Goal: Task Accomplishment & Management: Use online tool/utility

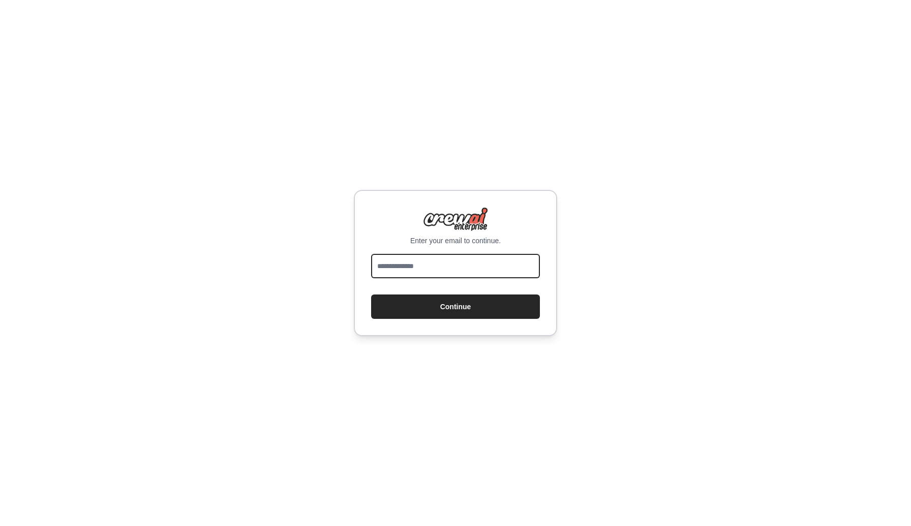
click at [456, 269] on input "email" at bounding box center [455, 266] width 169 height 24
type input "**********"
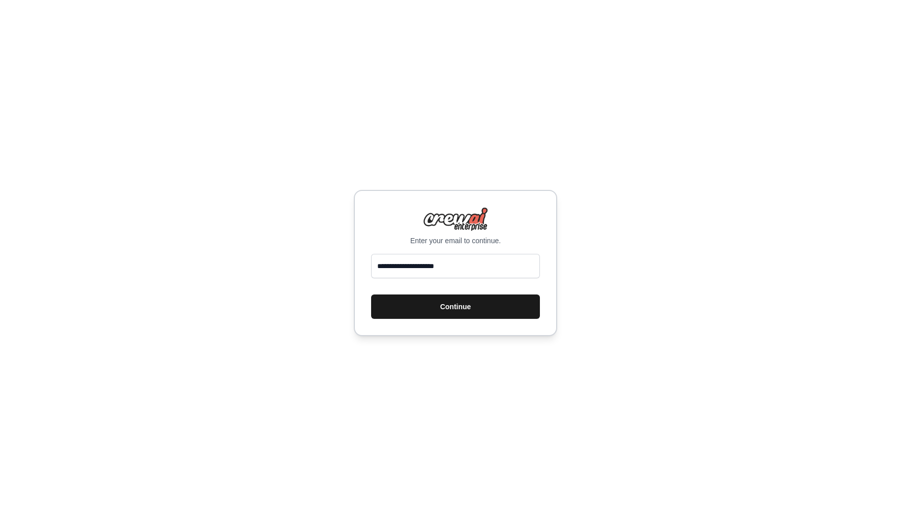
click at [451, 313] on button "Continue" at bounding box center [455, 307] width 169 height 24
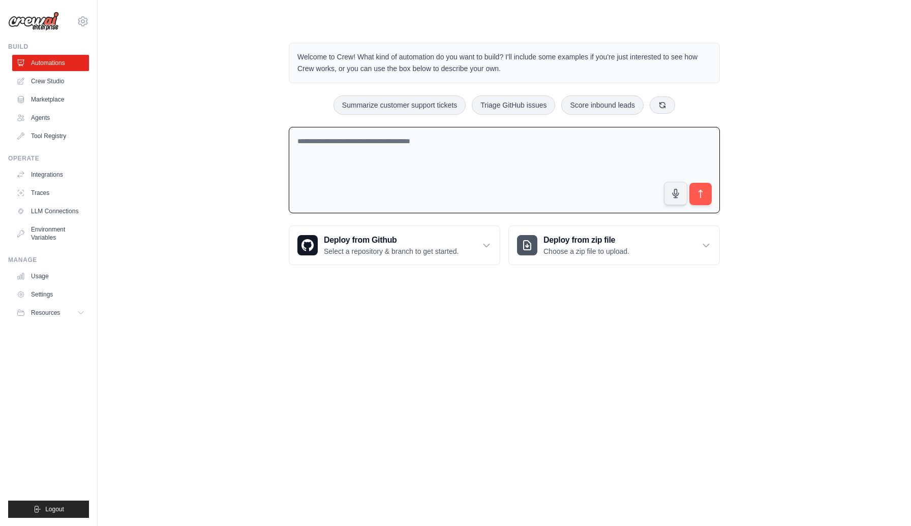
click at [424, 147] on textarea at bounding box center [504, 170] width 431 height 87
click at [447, 143] on textarea at bounding box center [504, 170] width 431 height 87
click at [73, 207] on link "LLM Connections" at bounding box center [51, 211] width 77 height 16
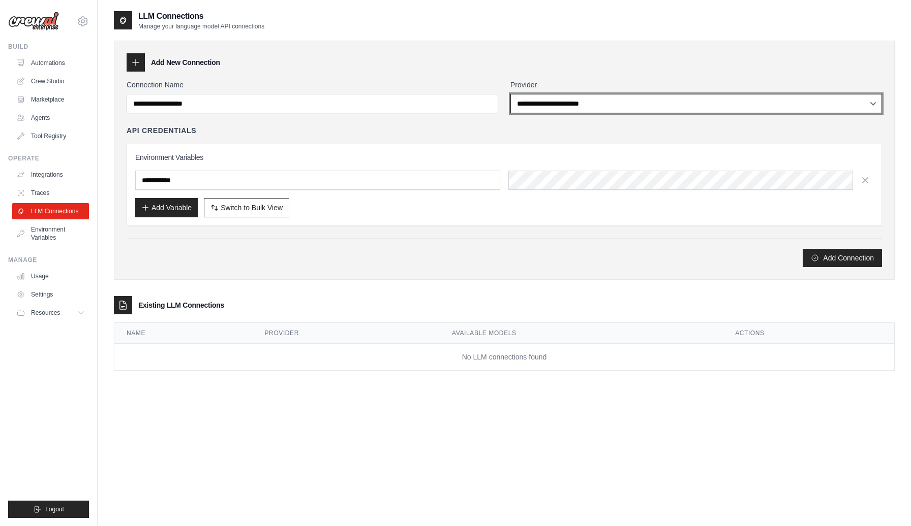
click option "**********" at bounding box center [0, 0] width 0 height 0
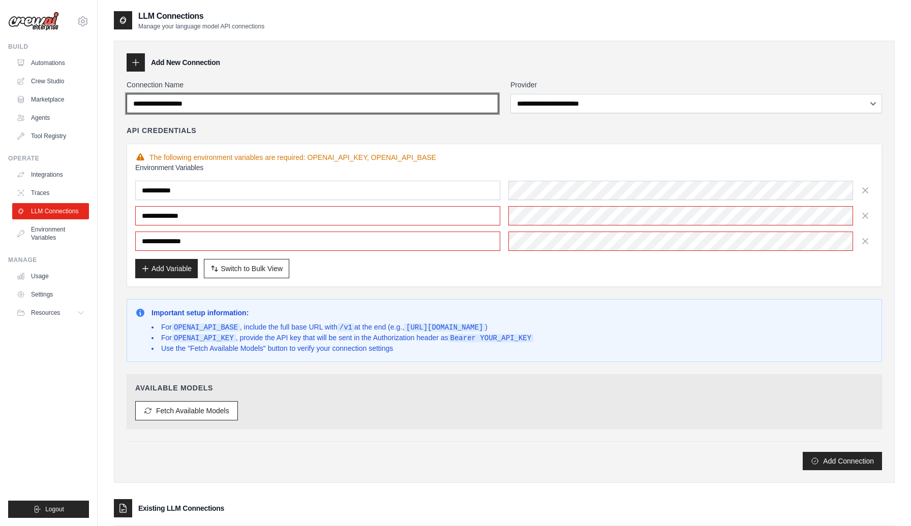
click at [444, 106] on input "Connection Name" at bounding box center [312, 103] width 371 height 19
click at [201, 106] on input "Connection Name" at bounding box center [312, 103] width 371 height 19
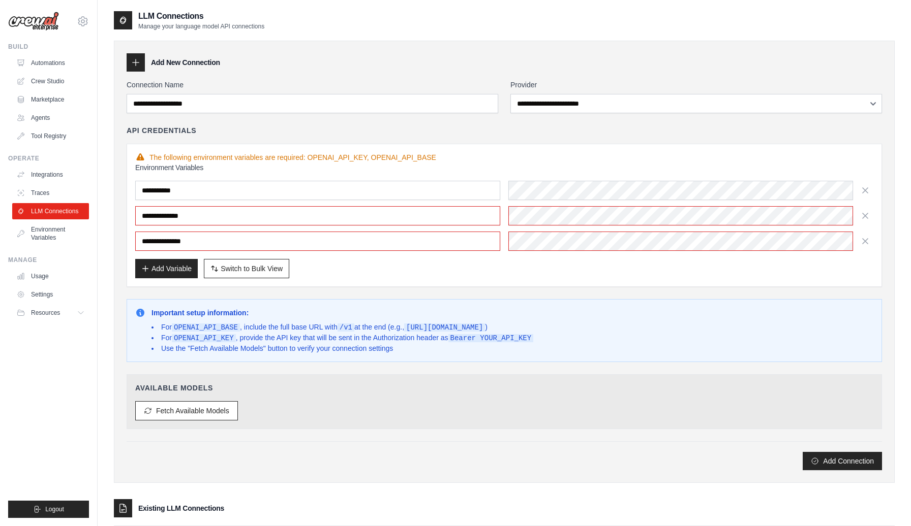
click at [256, 69] on div "Add New Connection" at bounding box center [504, 62] width 755 height 18
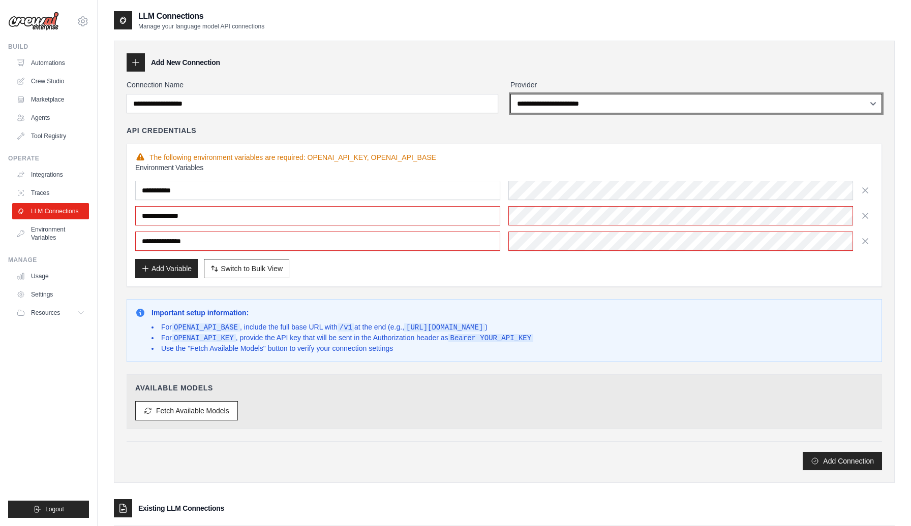
select select "******"
click option "******" at bounding box center [0, 0] width 0 height 0
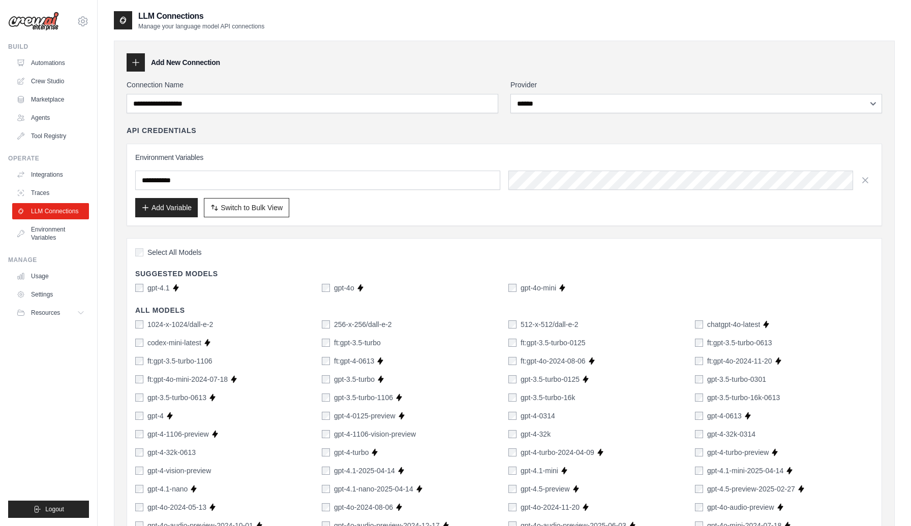
click at [604, 72] on div "**********" at bounding box center [504, 508] width 781 height 934
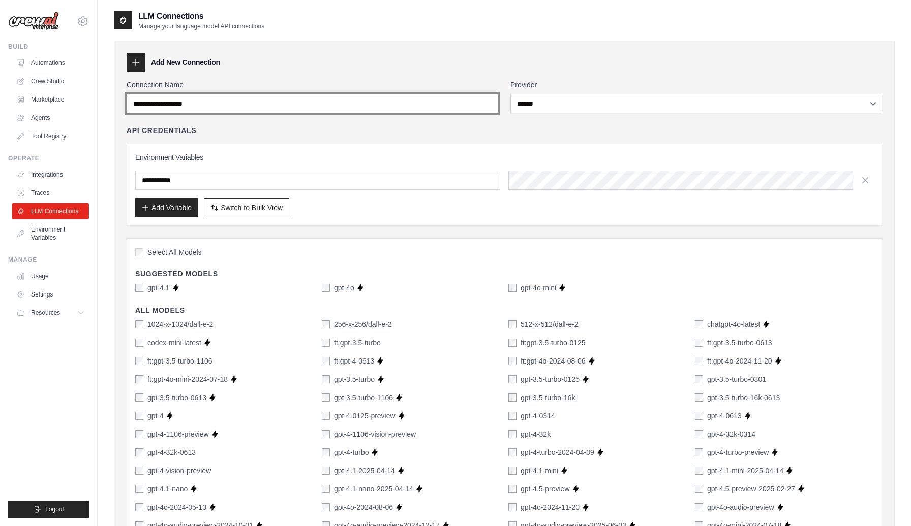
drag, startPoint x: 214, startPoint y: 105, endPoint x: 97, endPoint y: 105, distance: 117.9
click at [127, 105] on input "Connection Name" at bounding box center [312, 103] width 371 height 19
click at [215, 110] on input "Connection Name" at bounding box center [312, 103] width 371 height 19
type input "*"
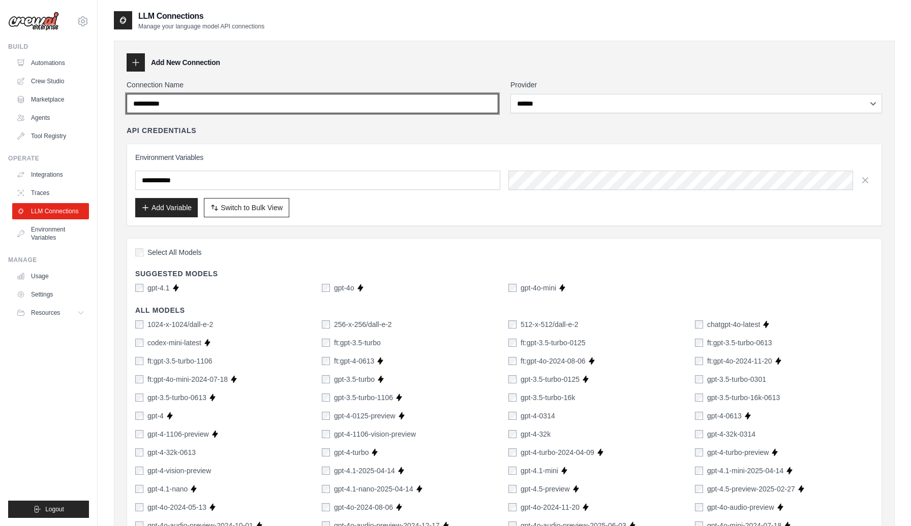
type input "**********"
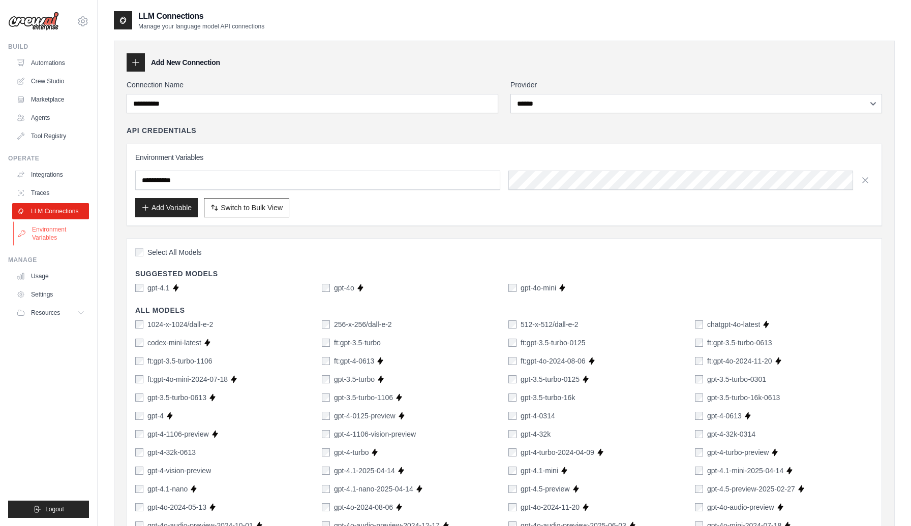
click at [54, 232] on link "Environment Variables" at bounding box center [51, 234] width 77 height 24
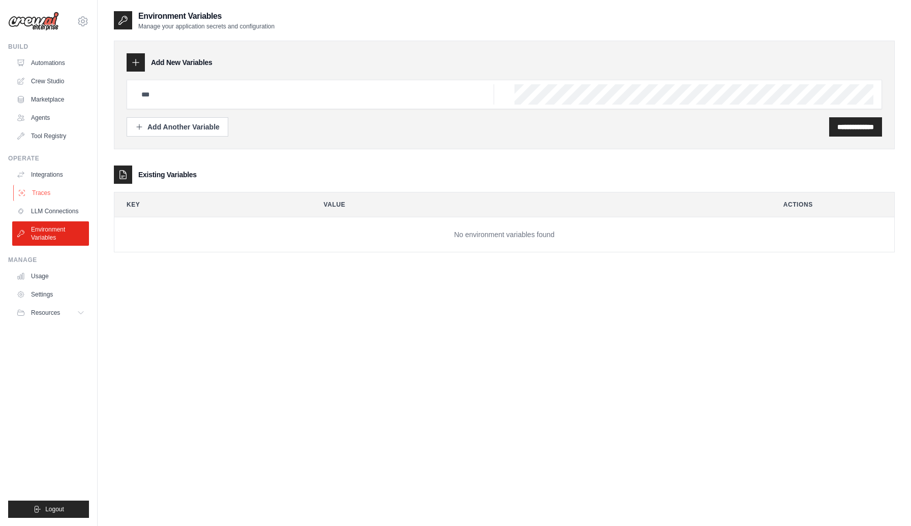
click at [52, 196] on link "Traces" at bounding box center [51, 193] width 77 height 16
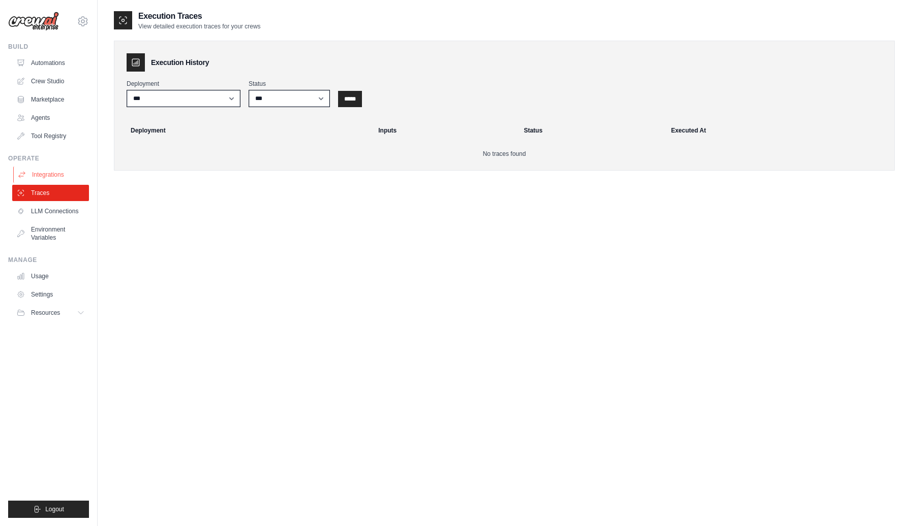
click at [53, 178] on link "Integrations" at bounding box center [51, 175] width 77 height 16
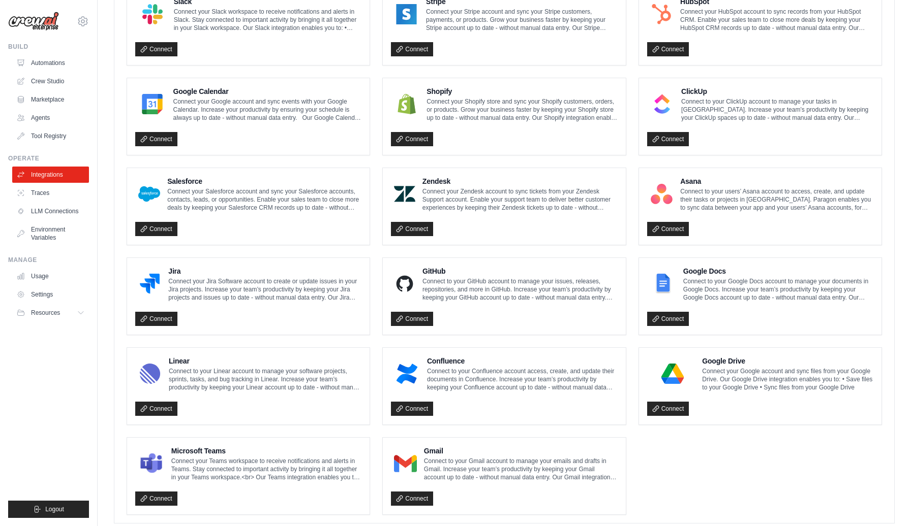
scroll to position [433, 0]
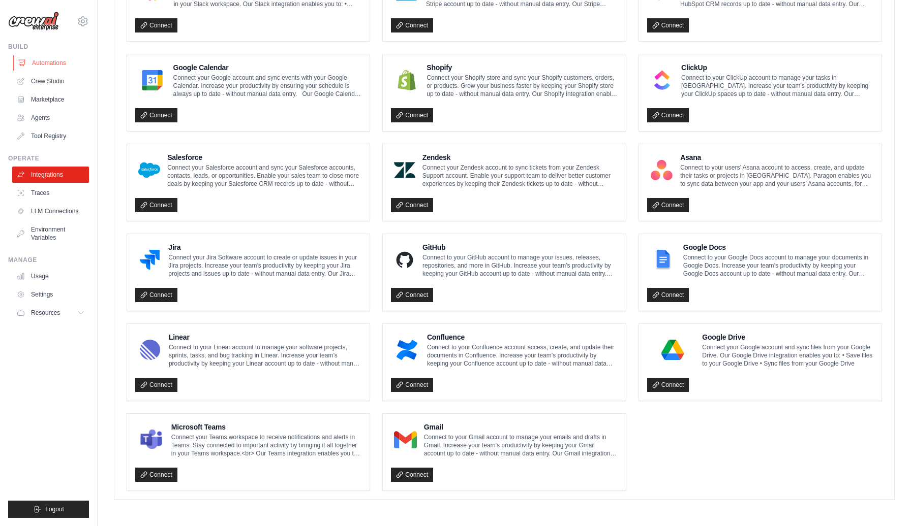
click at [49, 64] on link "Automations" at bounding box center [51, 63] width 77 height 16
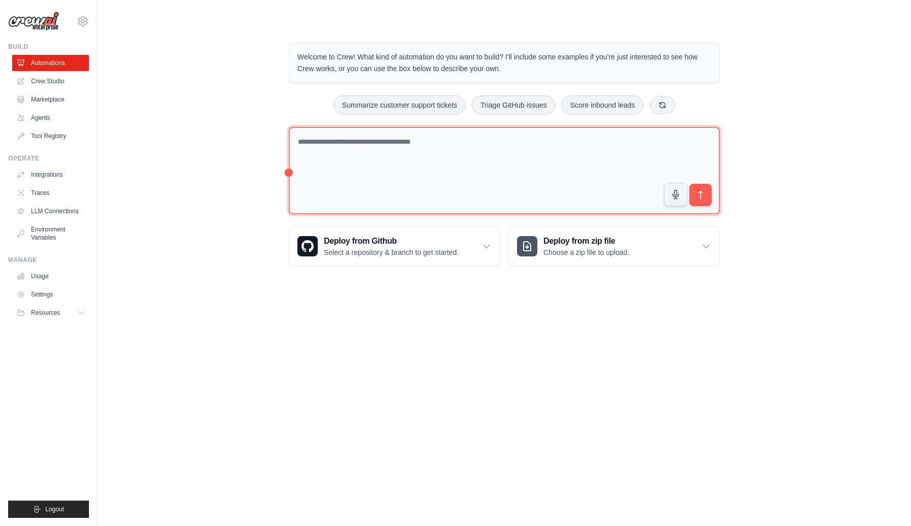
click at [323, 147] on textarea at bounding box center [504, 171] width 431 height 88
click at [407, 138] on textarea at bounding box center [504, 171] width 431 height 88
paste textarea "**********"
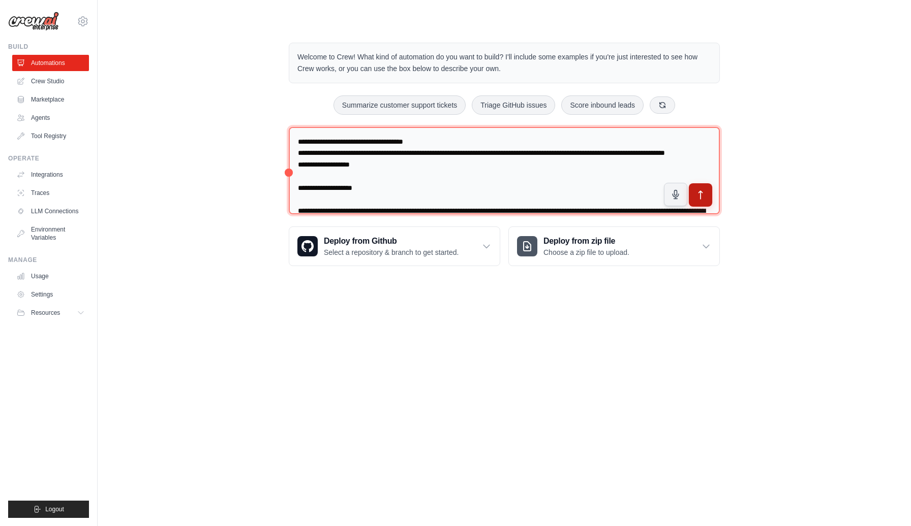
type textarea "**********"
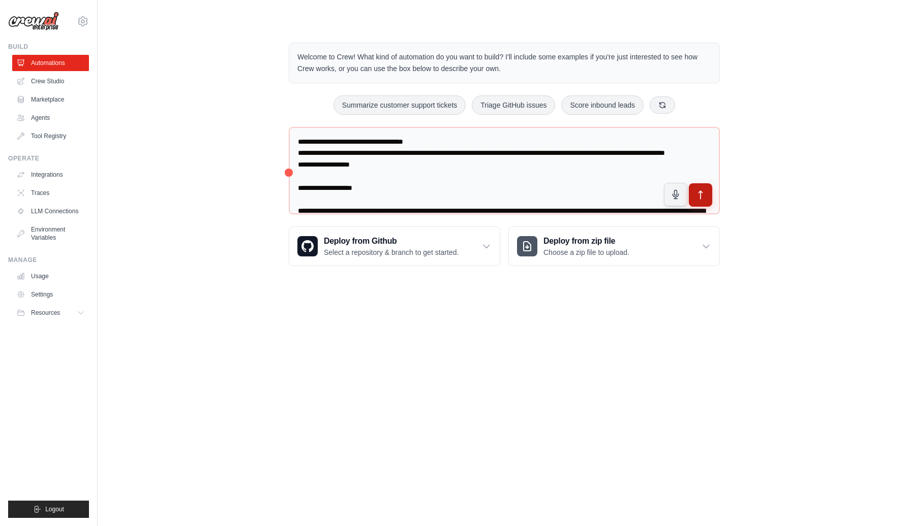
click at [701, 194] on icon "submit" at bounding box center [700, 195] width 11 height 11
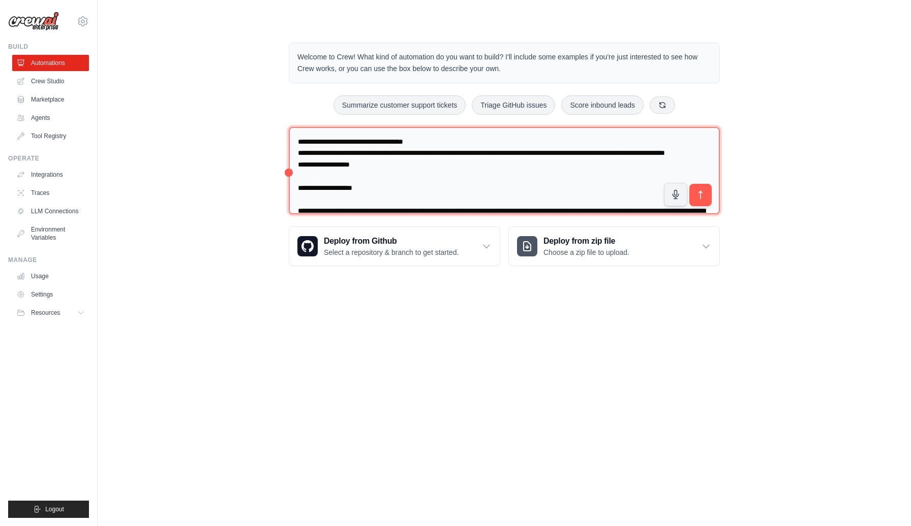
click at [385, 199] on textarea at bounding box center [504, 171] width 431 height 88
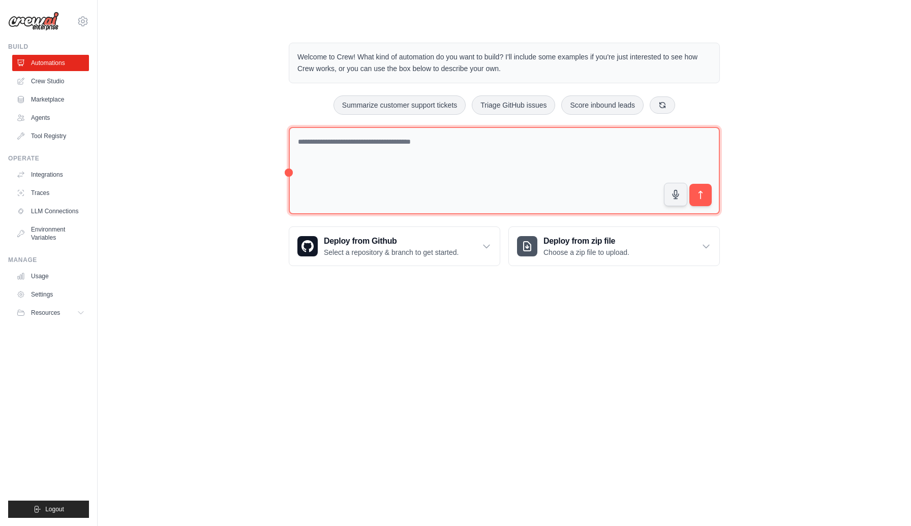
paste textarea "**********"
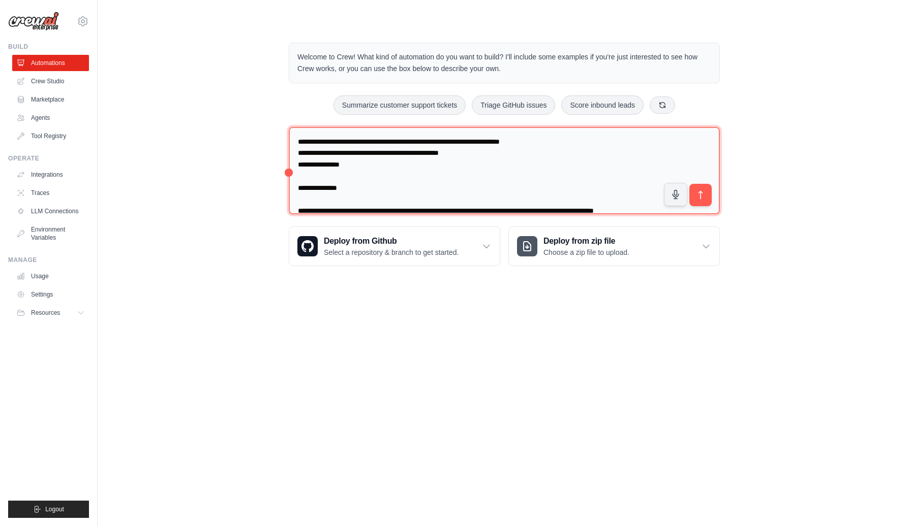
scroll to position [718, 0]
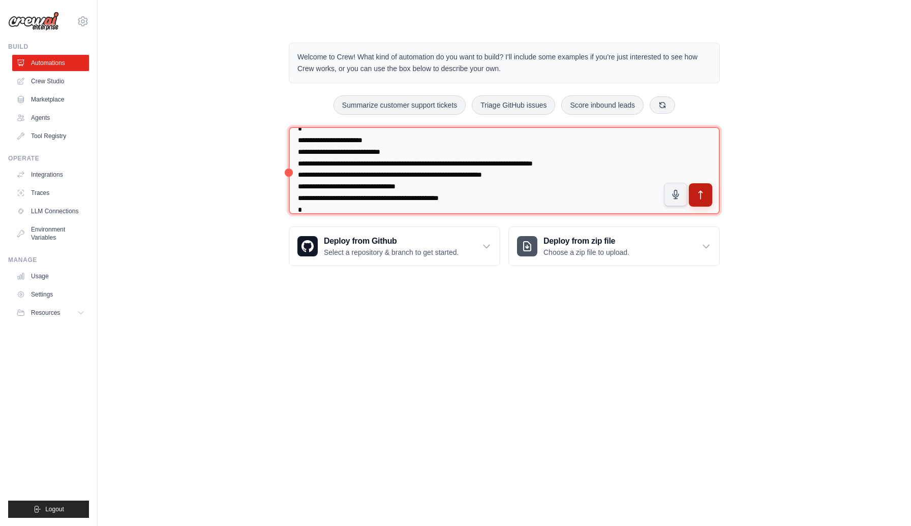
type textarea "**********"
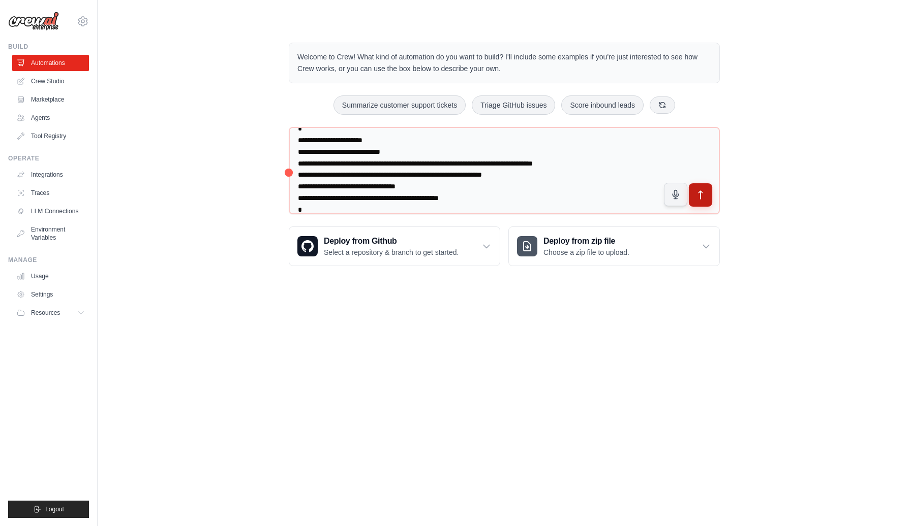
click at [701, 191] on icon "submit" at bounding box center [700, 195] width 11 height 11
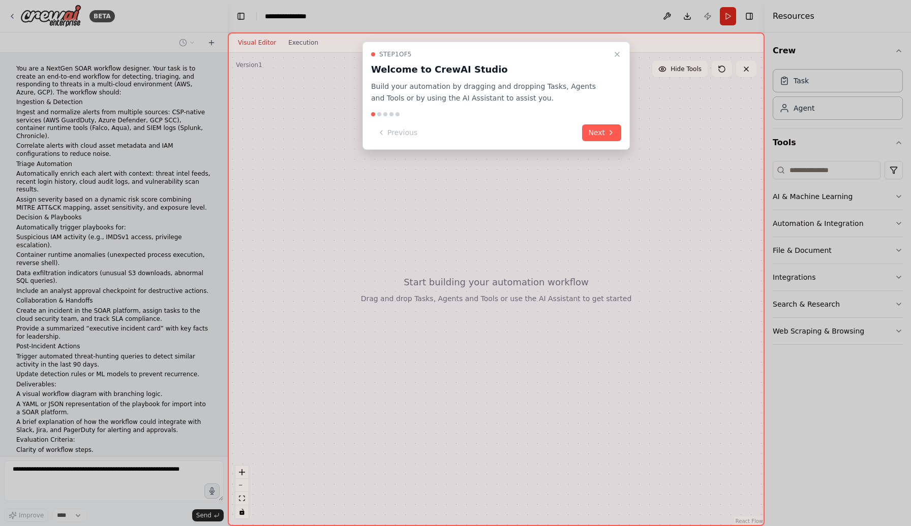
scroll to position [58, 0]
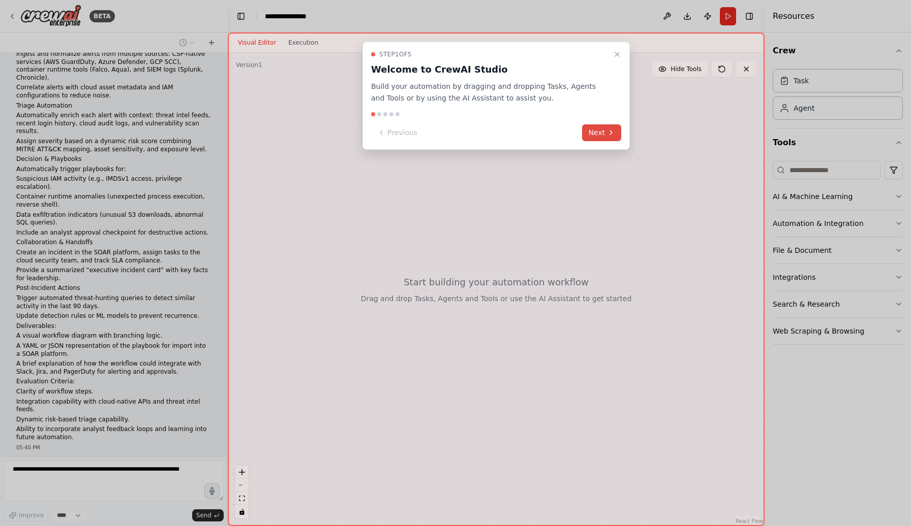
click at [602, 131] on button "Next" at bounding box center [601, 132] width 39 height 17
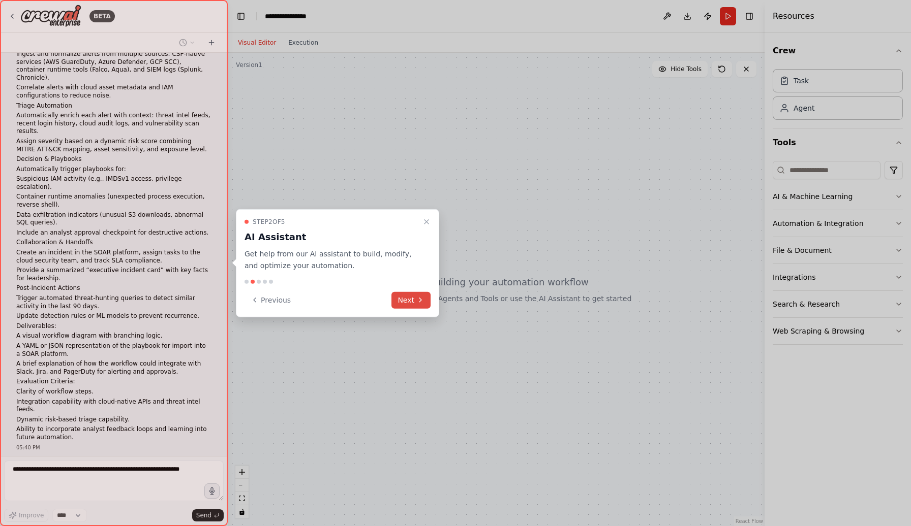
click at [423, 298] on icon at bounding box center [420, 300] width 8 height 8
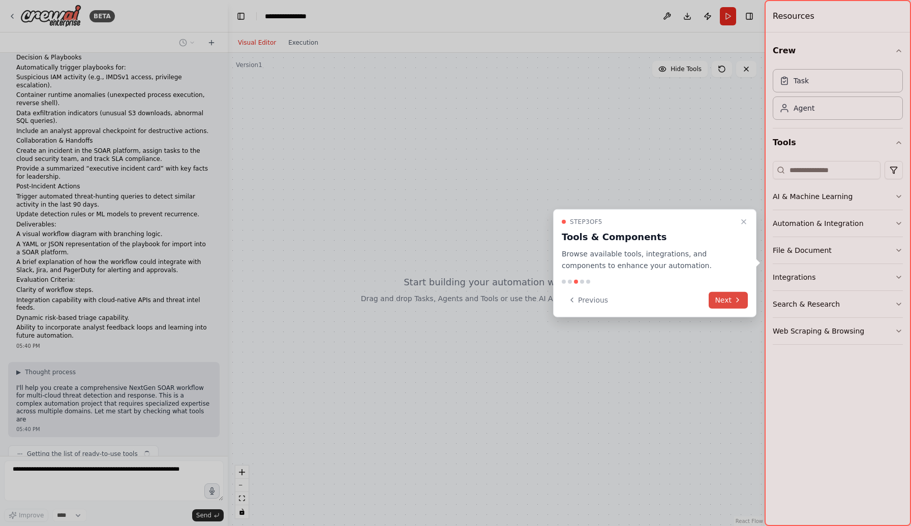
scroll to position [168, 0]
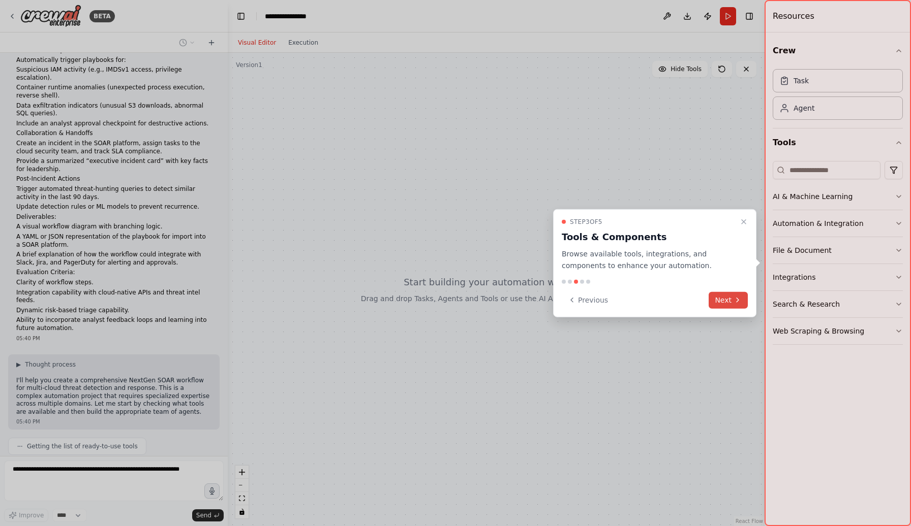
click at [735, 302] on icon at bounding box center [737, 300] width 8 height 8
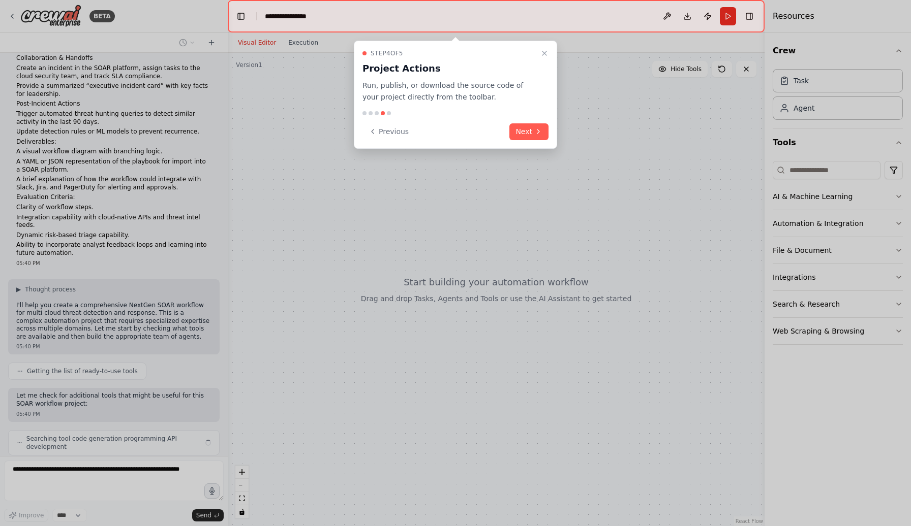
scroll to position [235, 0]
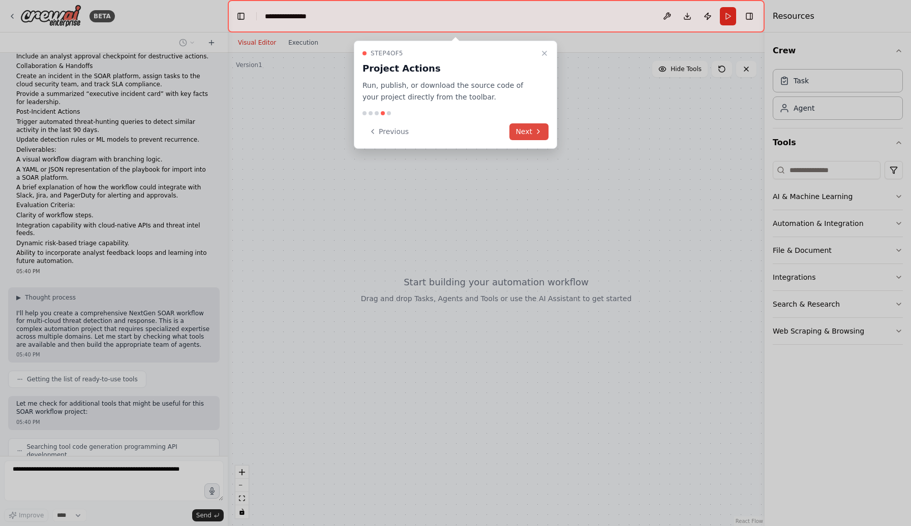
click at [534, 126] on button "Next" at bounding box center [528, 131] width 39 height 17
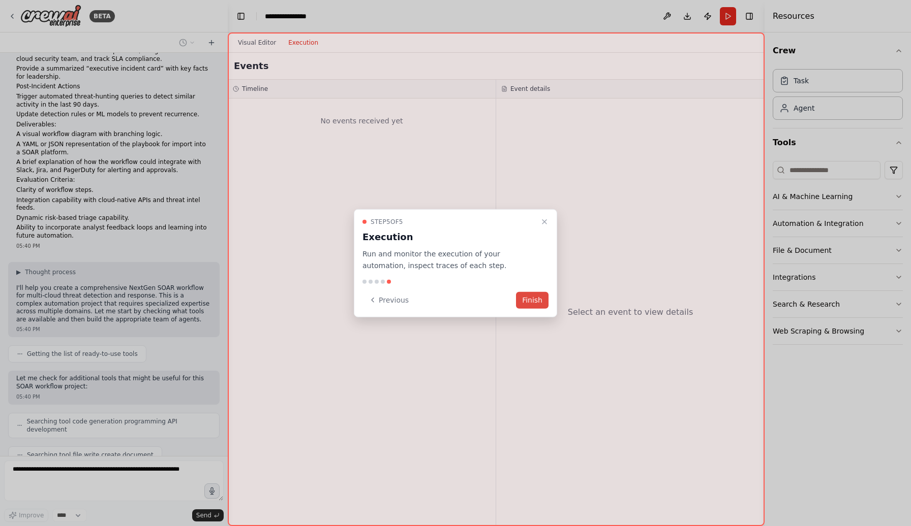
scroll to position [286, 0]
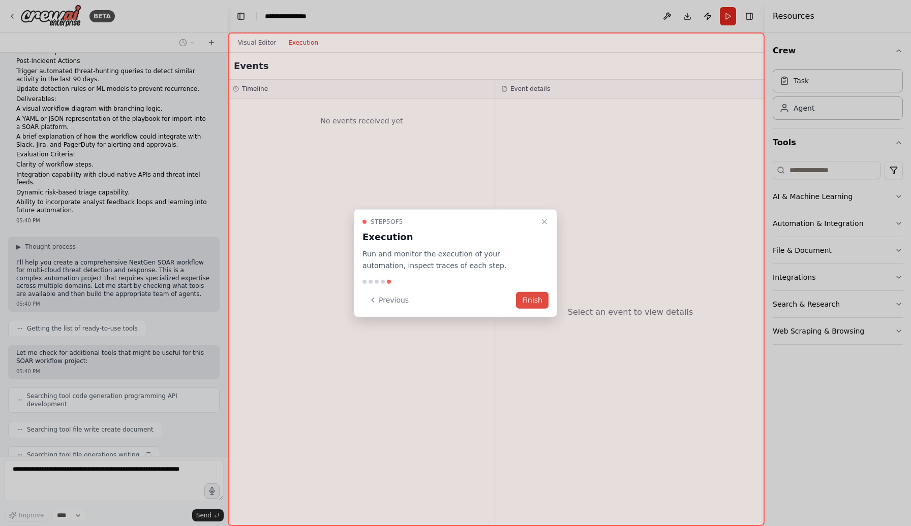
click at [533, 299] on button "Finish" at bounding box center [532, 300] width 33 height 17
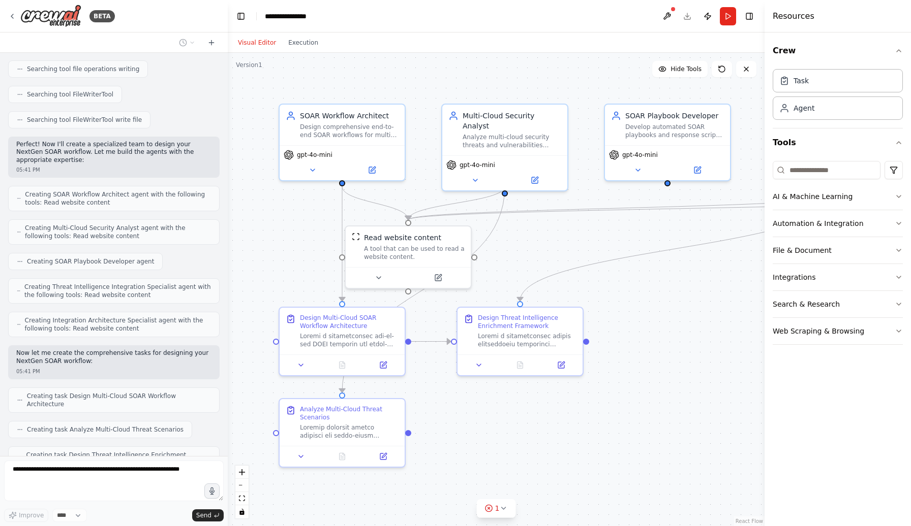
scroll to position [664, 0]
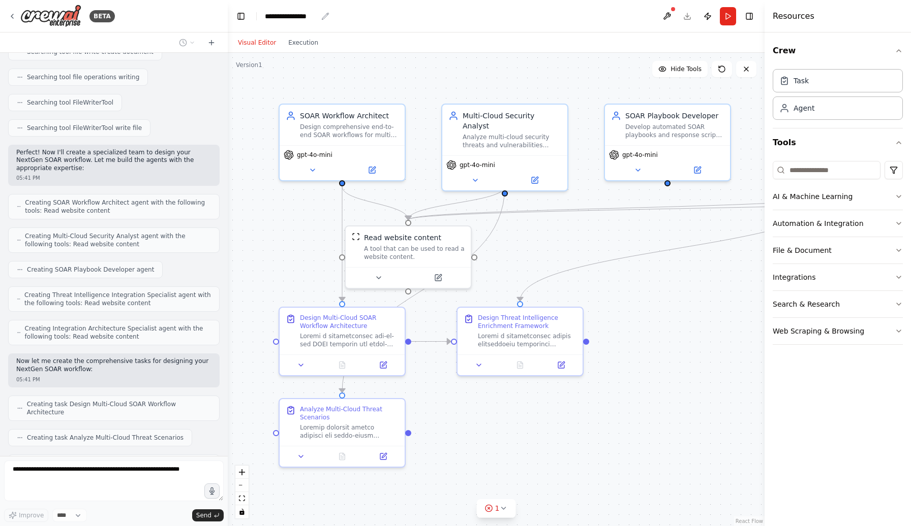
click at [316, 12] on div "**********" at bounding box center [291, 16] width 52 height 10
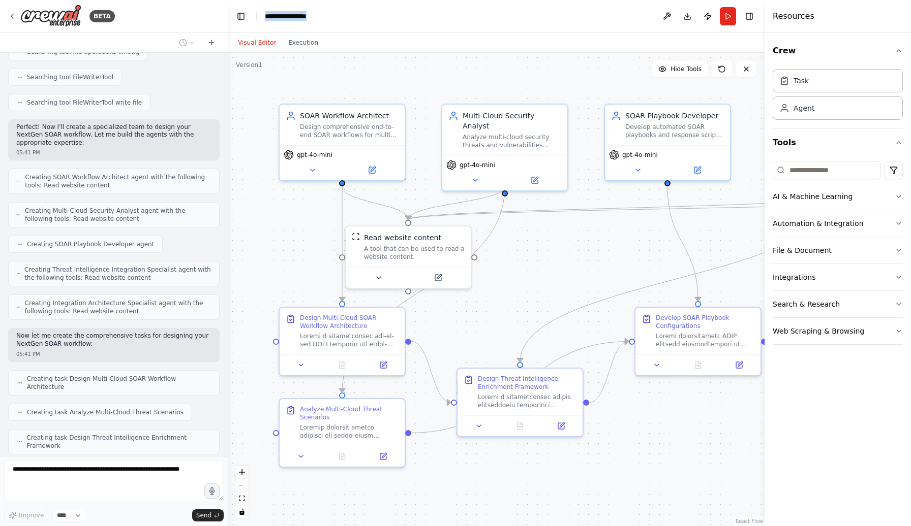
drag, startPoint x: 318, startPoint y: 19, endPoint x: 260, endPoint y: 15, distance: 58.6
click at [260, 15] on header "**********" at bounding box center [496, 16] width 537 height 33
click at [898, 195] on icon "button" at bounding box center [898, 197] width 8 height 8
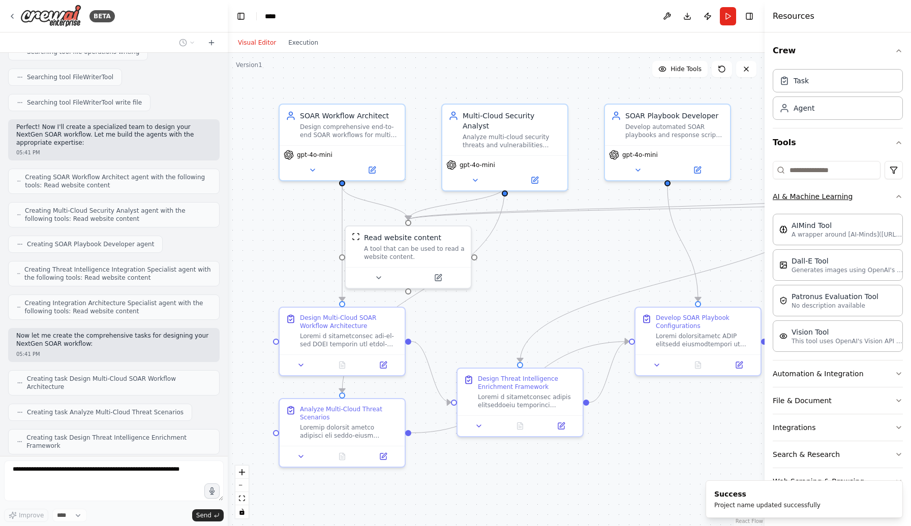
click at [898, 195] on icon "button" at bounding box center [898, 197] width 8 height 8
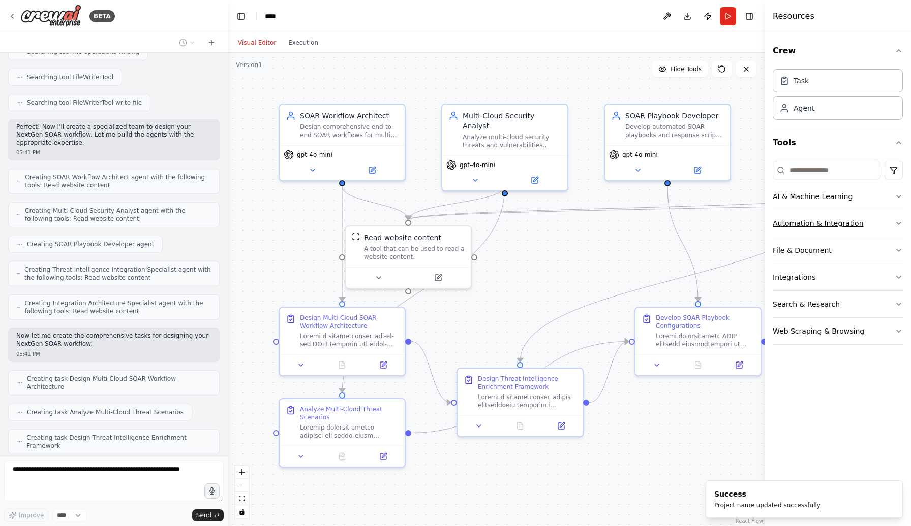
click at [900, 223] on icon "button" at bounding box center [898, 224] width 8 height 8
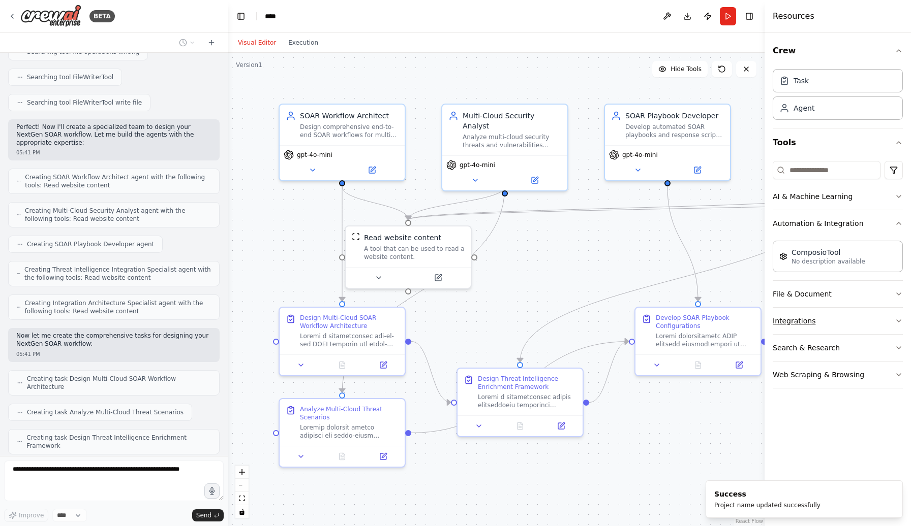
click at [896, 318] on icon "button" at bounding box center [898, 321] width 8 height 8
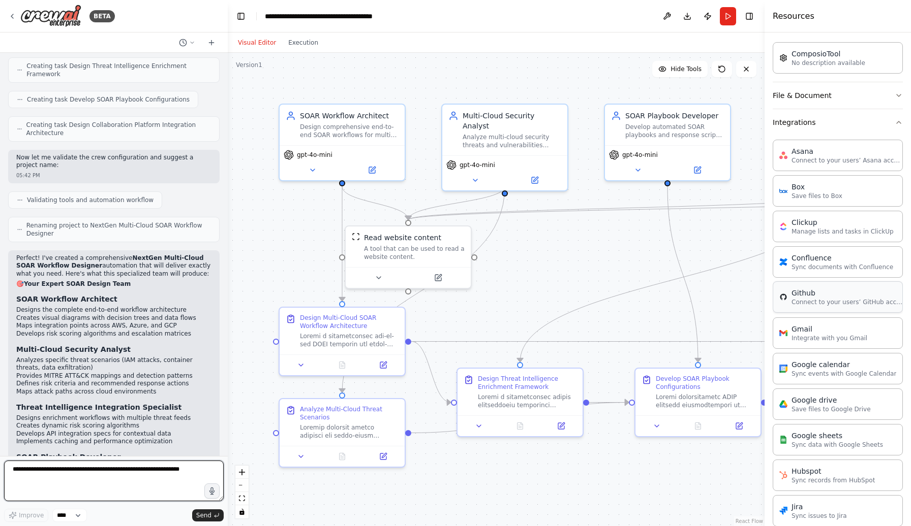
scroll to position [0, 0]
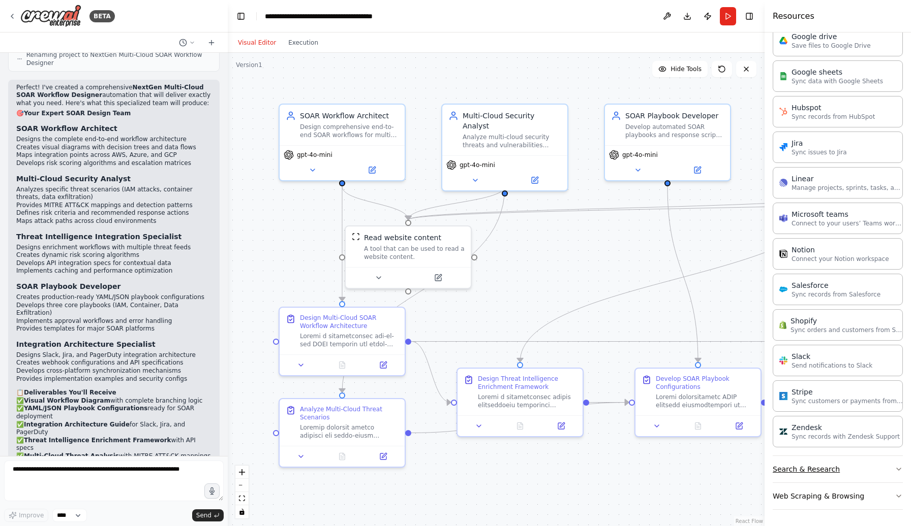
click at [888, 466] on button "Search & Research" at bounding box center [837, 469] width 130 height 26
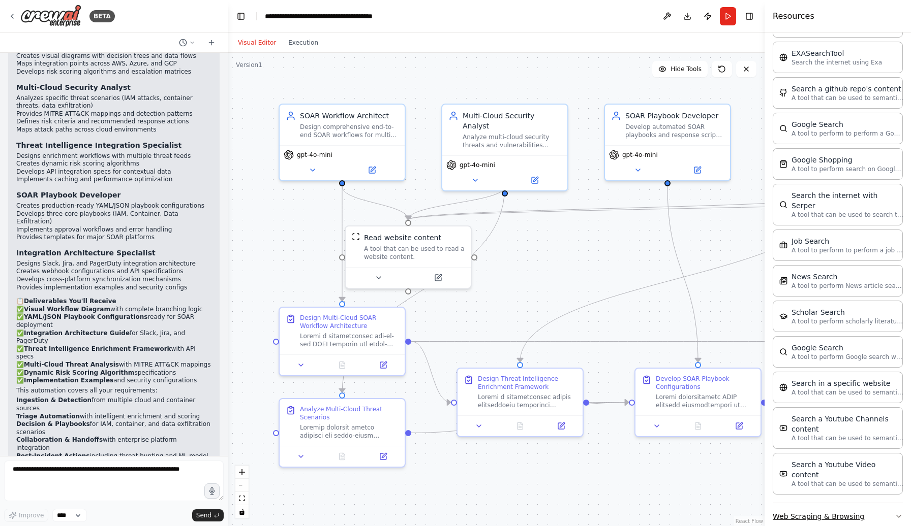
click at [888, 504] on button "Web Scraping & Browsing" at bounding box center [837, 517] width 130 height 26
click at [305, 48] on button "Execution" at bounding box center [303, 43] width 42 height 12
click at [260, 47] on button "Visual Editor" at bounding box center [257, 43] width 50 height 12
click at [57, 487] on textarea at bounding box center [114, 481] width 220 height 41
type textarea "**********"
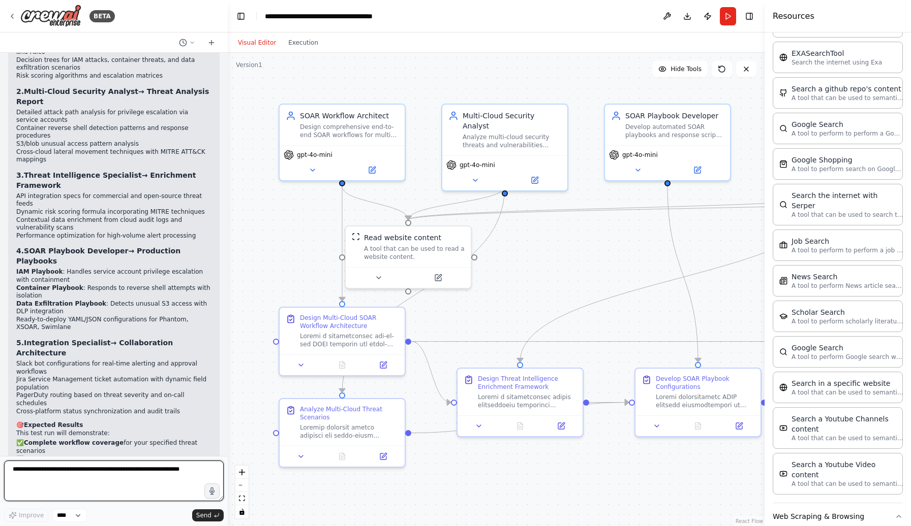
scroll to position [2318, 0]
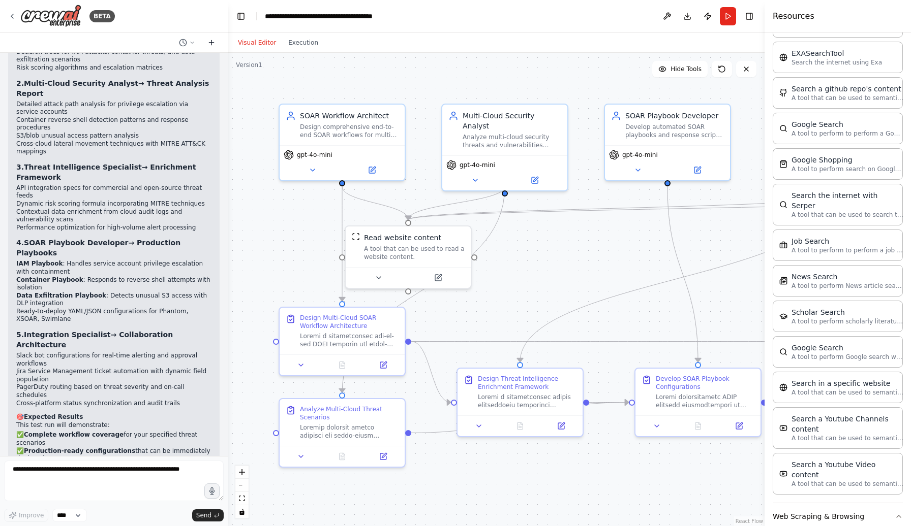
click at [211, 46] on icon at bounding box center [211, 43] width 8 height 8
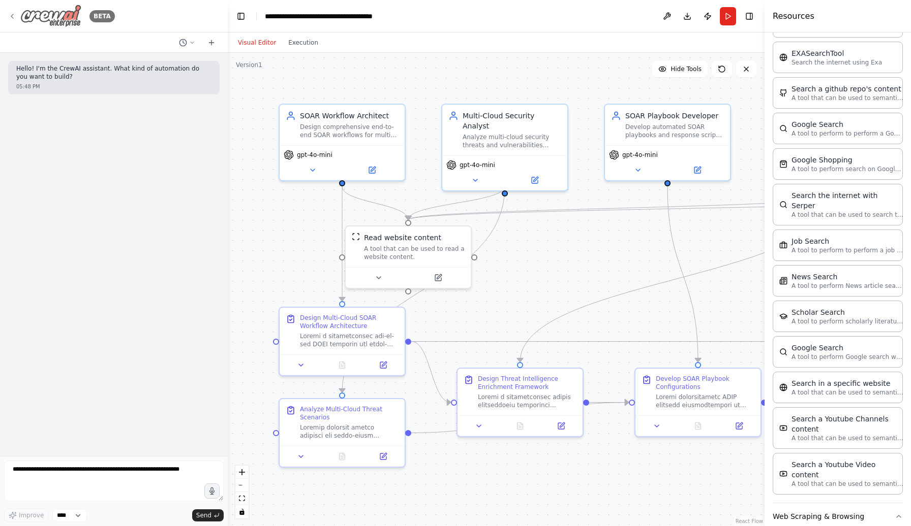
click at [16, 15] on icon at bounding box center [12, 16] width 8 height 8
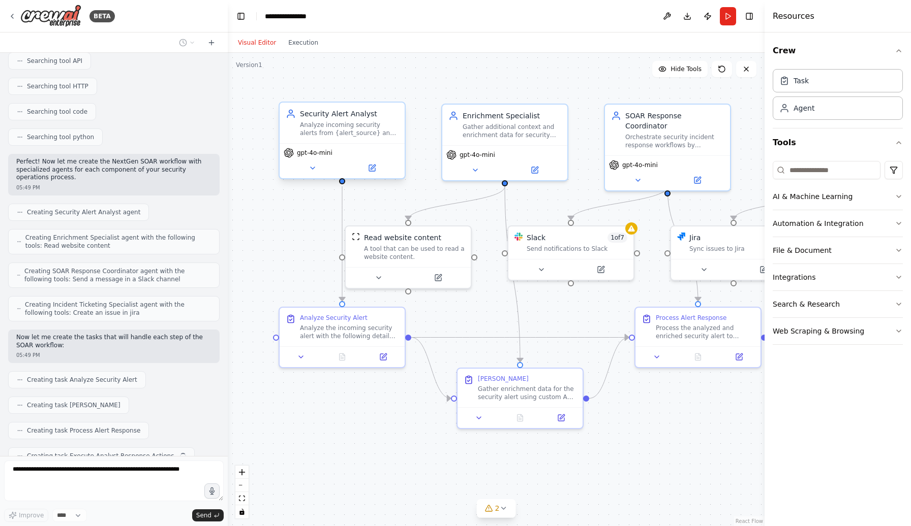
scroll to position [709, 0]
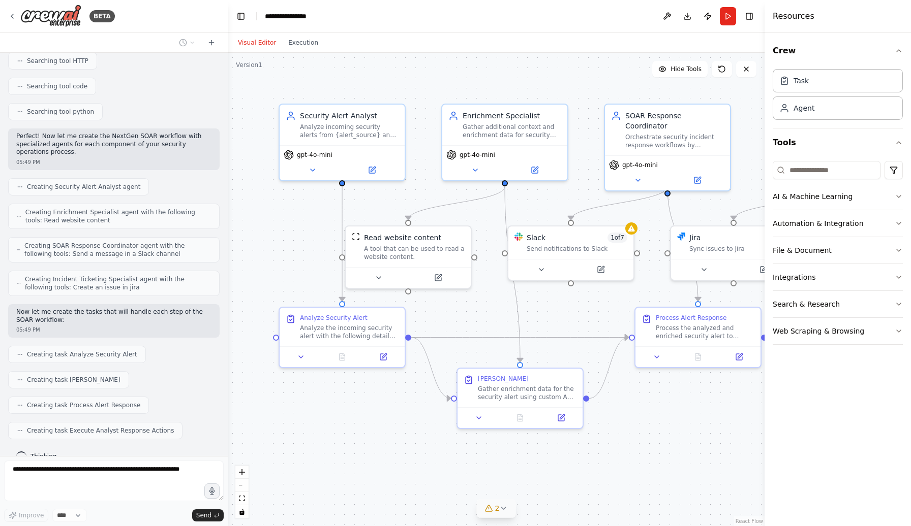
click at [505, 509] on icon at bounding box center [503, 509] width 8 height 8
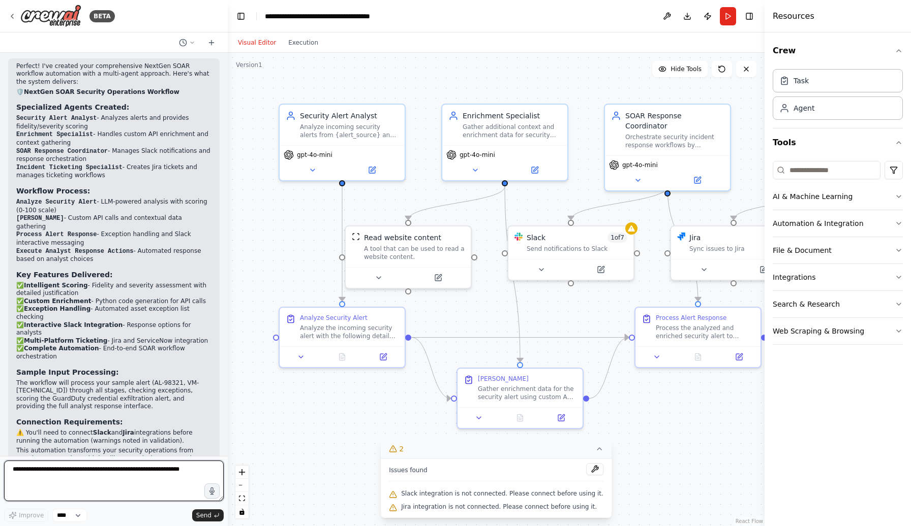
scroll to position [1199, 0]
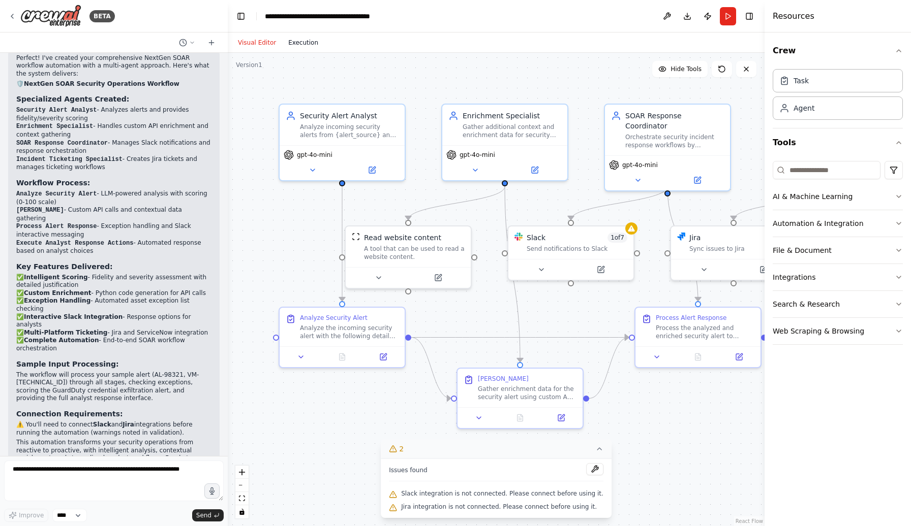
click at [305, 43] on button "Execution" at bounding box center [303, 43] width 42 height 12
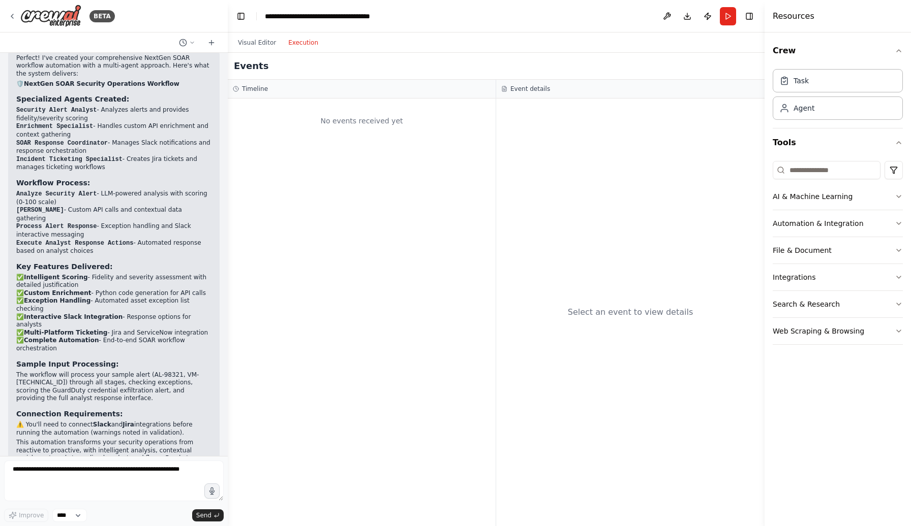
click at [325, 125] on div "No events received yet" at bounding box center [362, 121] width 258 height 35
click at [250, 43] on button "Visual Editor" at bounding box center [257, 43] width 50 height 12
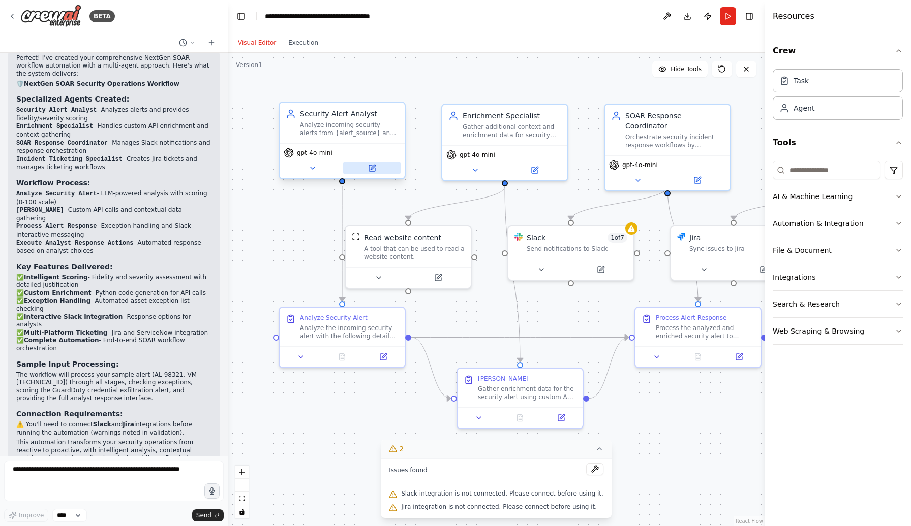
click at [370, 174] on button at bounding box center [371, 168] width 57 height 12
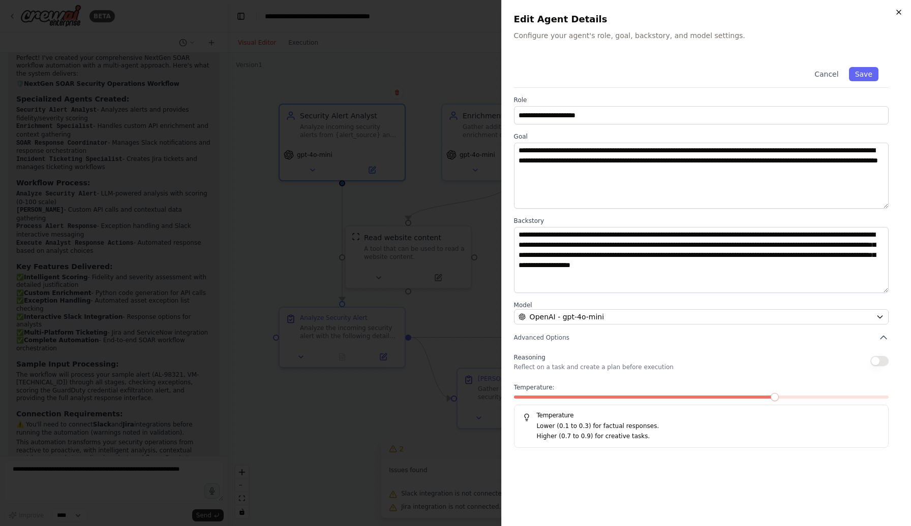
click at [900, 13] on icon "button" at bounding box center [898, 12] width 4 height 4
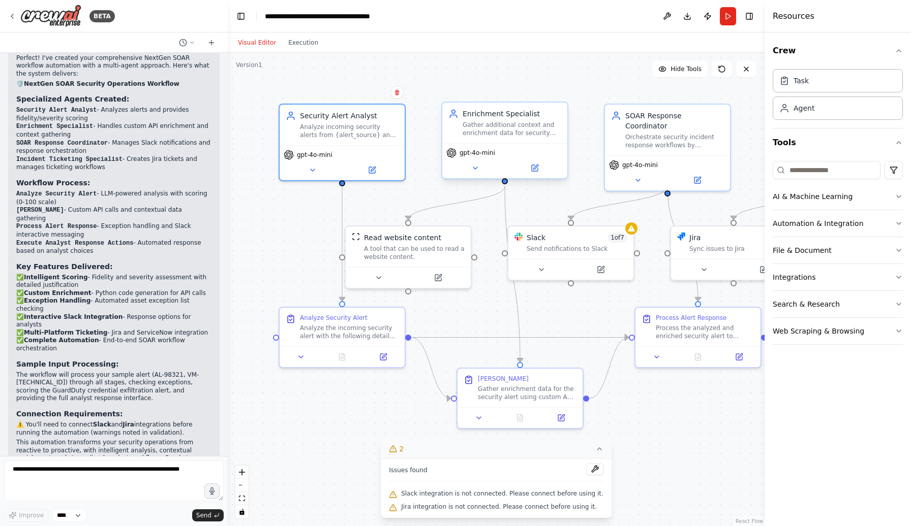
click at [490, 127] on div "Gather additional context and enrichment data for security alerts by interfacin…" at bounding box center [511, 129] width 99 height 16
click at [326, 325] on div "Analyze the incoming security alert with the following details: - Alert ID: {al…" at bounding box center [349, 330] width 99 height 16
click at [305, 258] on div ".deletable-edge-delete-btn { width: 20px; height: 20px; border: 0px solid #ffff…" at bounding box center [496, 290] width 537 height 474
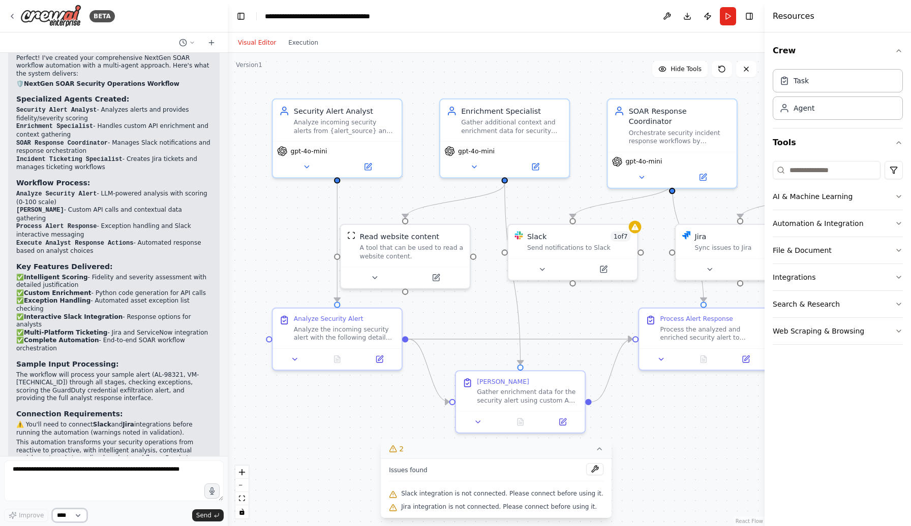
click option "****" at bounding box center [0, 0] width 0 height 0
click at [435, 277] on button at bounding box center [435, 275] width 59 height 13
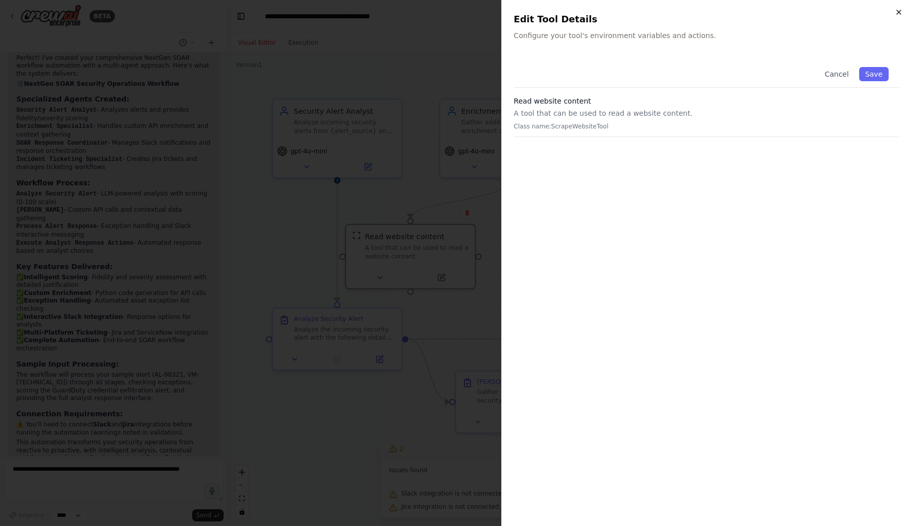
click at [898, 12] on icon "button" at bounding box center [898, 12] width 4 height 4
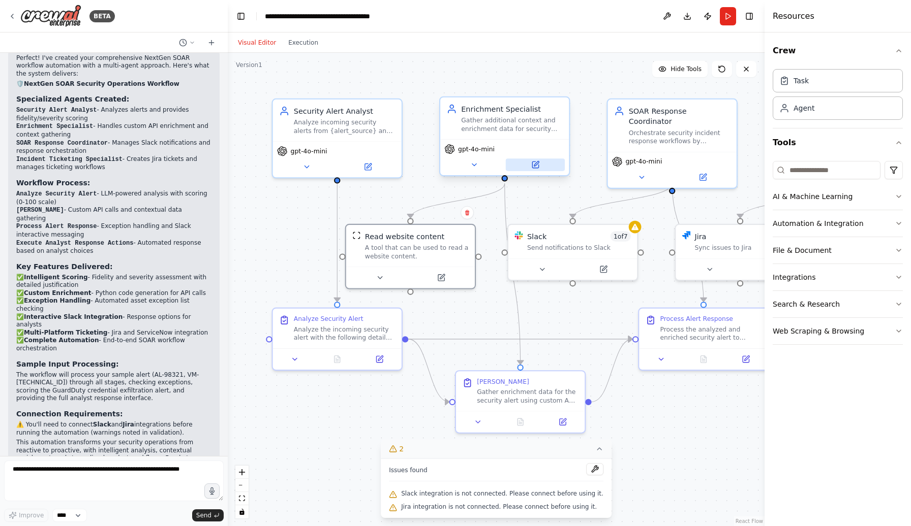
click at [539, 171] on button at bounding box center [535, 165] width 59 height 13
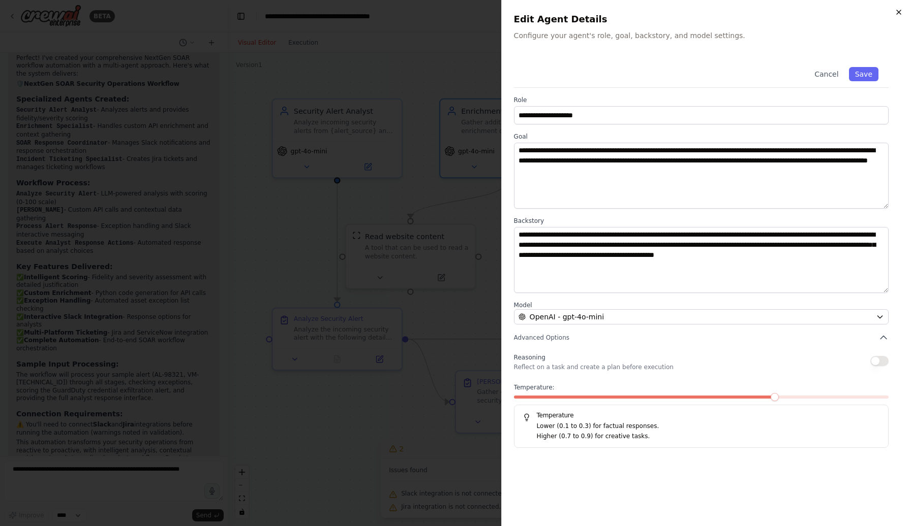
click at [898, 14] on icon "button" at bounding box center [898, 12] width 8 height 8
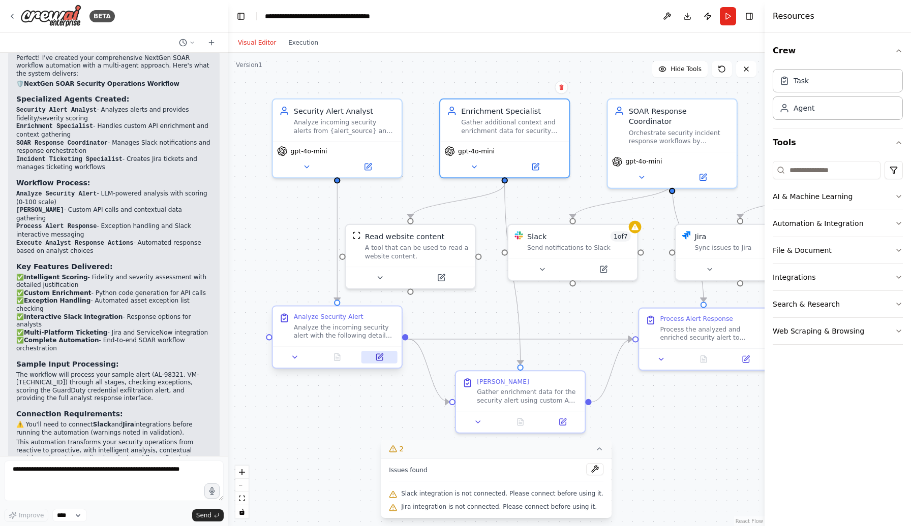
click at [380, 359] on icon at bounding box center [380, 356] width 5 height 5
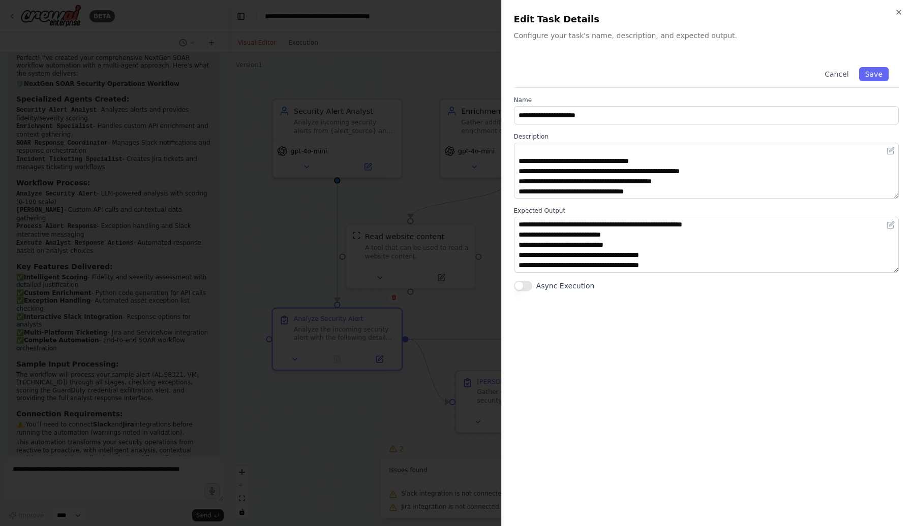
scroll to position [0, 0]
click at [900, 12] on icon "button" at bounding box center [898, 12] width 8 height 8
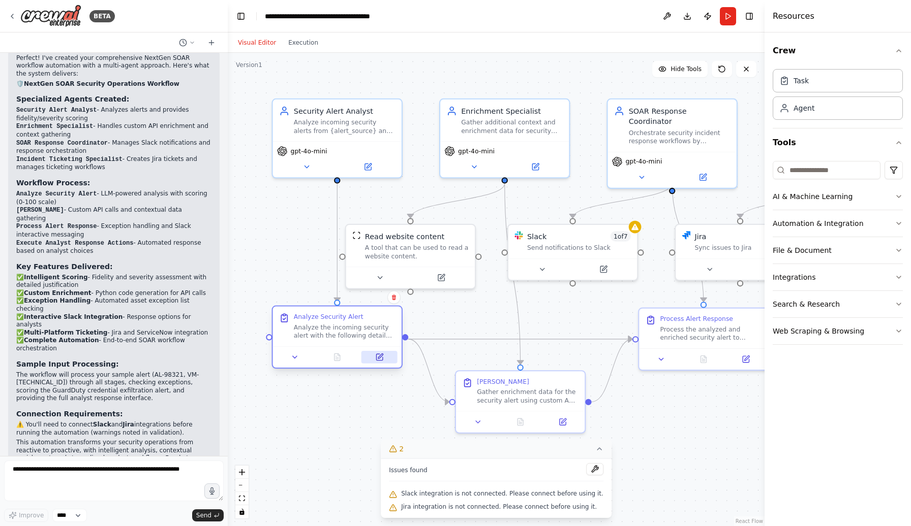
click at [383, 360] on icon at bounding box center [379, 357] width 8 height 8
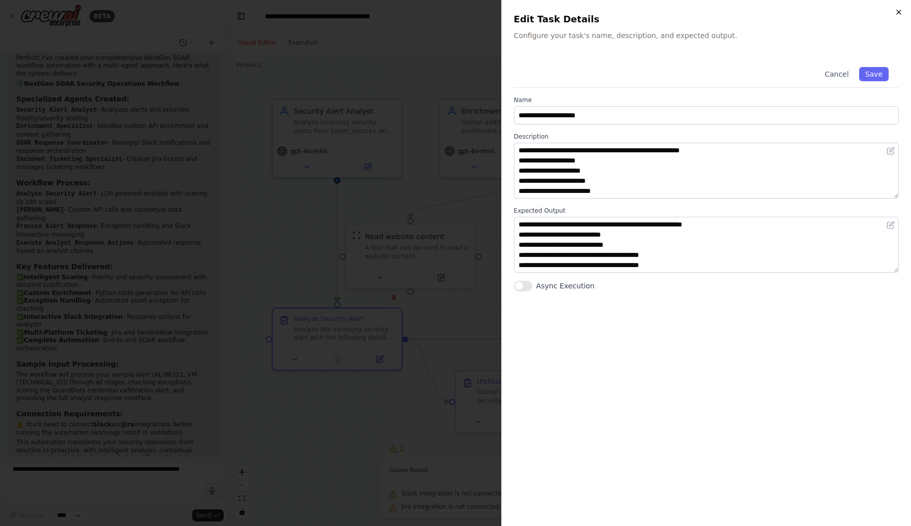
click at [901, 15] on icon "button" at bounding box center [898, 12] width 8 height 8
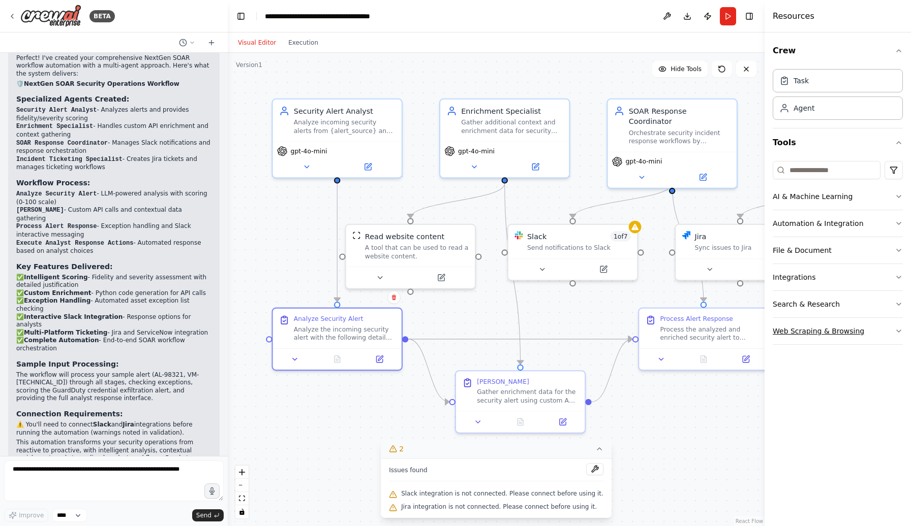
click at [901, 336] on button "Web Scraping & Browsing" at bounding box center [837, 331] width 130 height 26
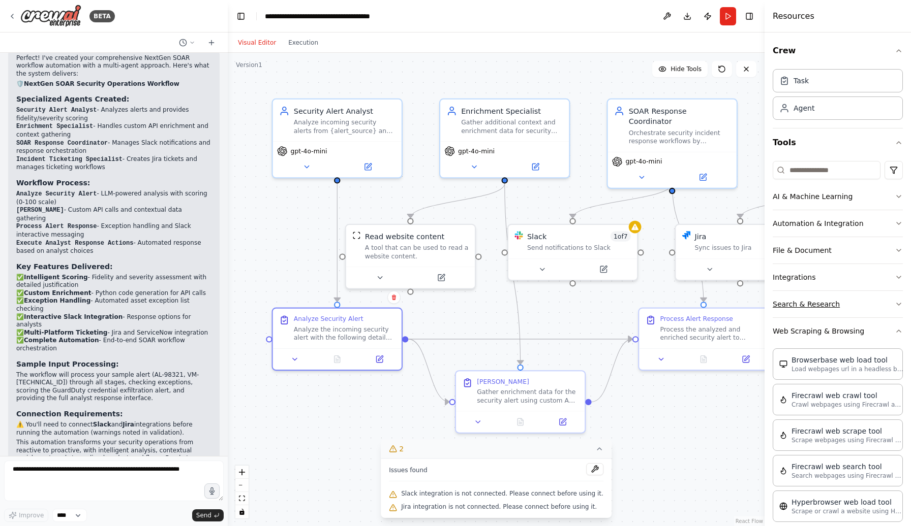
click at [898, 306] on icon "button" at bounding box center [898, 304] width 8 height 8
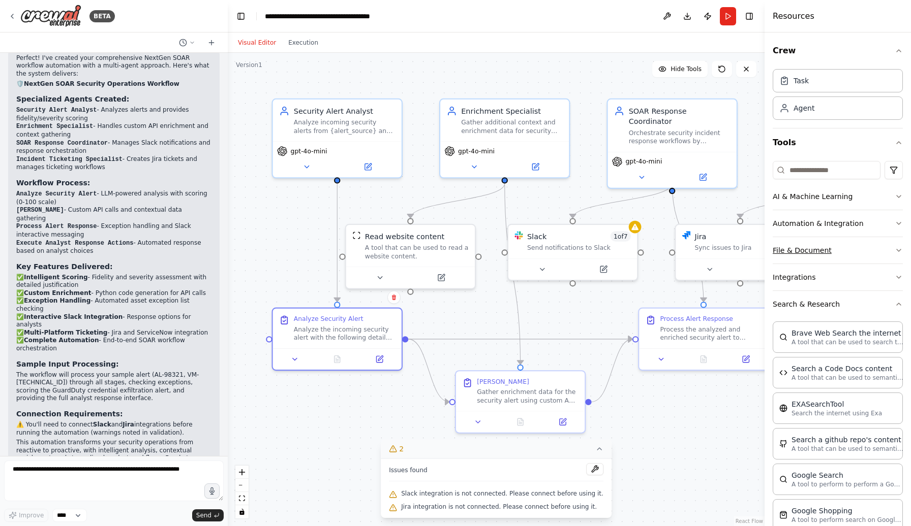
click at [895, 250] on icon "button" at bounding box center [898, 250] width 8 height 8
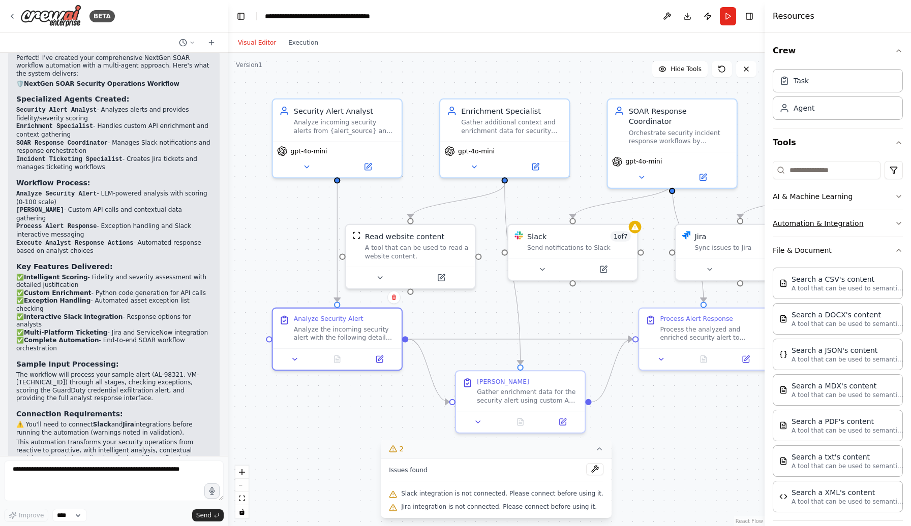
click at [900, 223] on icon "button" at bounding box center [898, 224] width 4 height 2
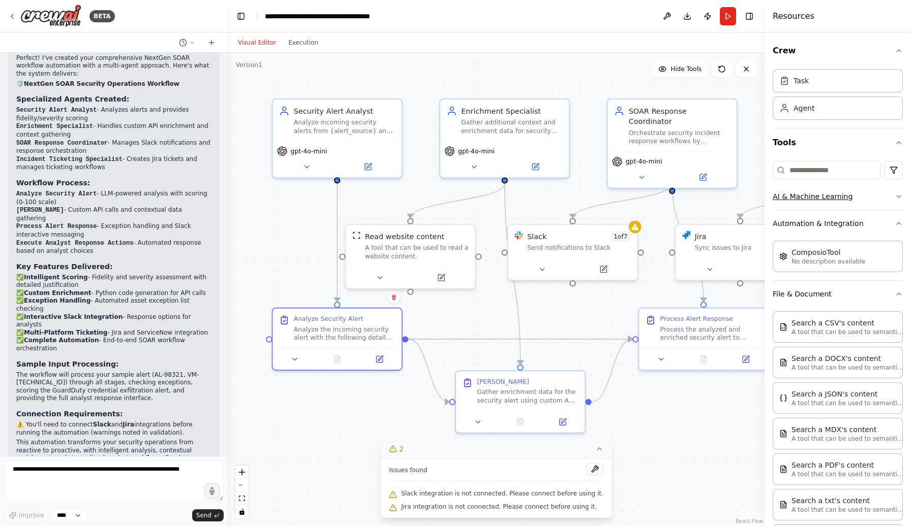
click at [898, 197] on icon "button" at bounding box center [898, 197] width 8 height 8
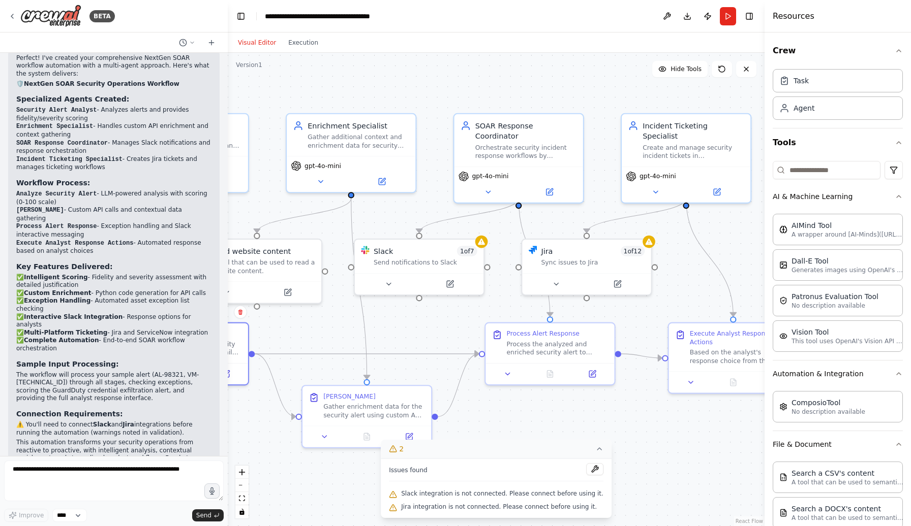
drag, startPoint x: 577, startPoint y: 317, endPoint x: 424, endPoint y: 331, distance: 154.2
click at [424, 331] on div ".deletable-edge-delete-btn { width: 20px; height: 20px; border: 0px solid #ffff…" at bounding box center [496, 290] width 537 height 474
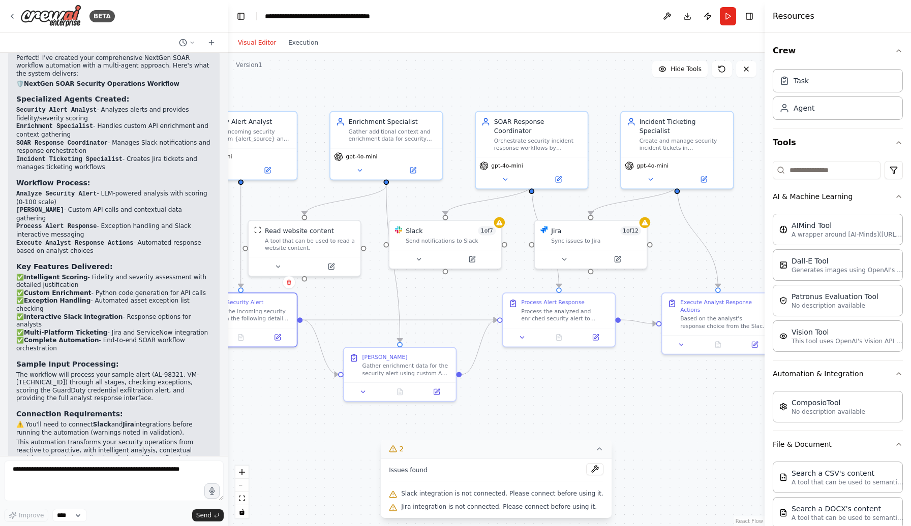
click at [598, 416] on div ".deletable-edge-delete-btn { width: 20px; height: 20px; border: 0px solid #ffff…" at bounding box center [496, 290] width 537 height 474
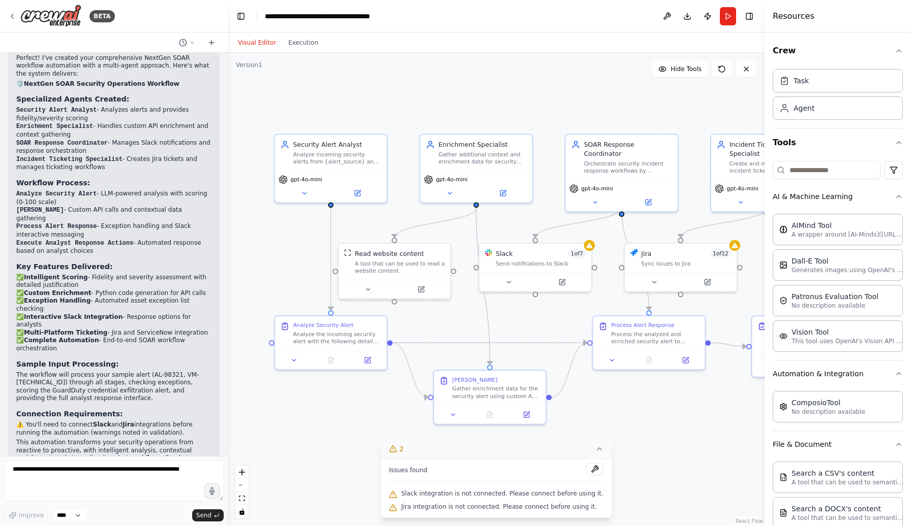
drag, startPoint x: 594, startPoint y: 397, endPoint x: 684, endPoint y: 420, distance: 92.8
click at [684, 420] on div ".deletable-edge-delete-btn { width: 20px; height: 20px; border: 0px solid #ffff…" at bounding box center [496, 290] width 537 height 474
click at [247, 68] on div "Version 1" at bounding box center [249, 65] width 26 height 8
click at [727, 19] on button "Run" at bounding box center [728, 16] width 16 height 18
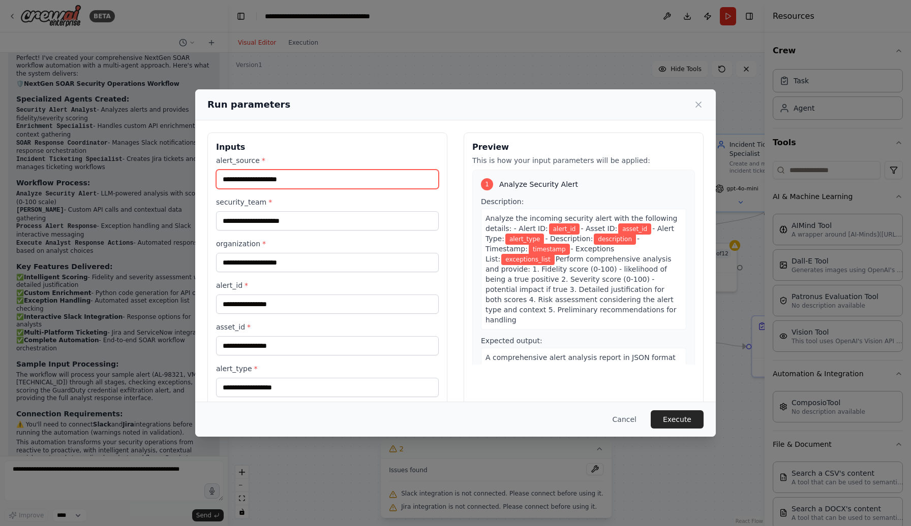
click at [289, 180] on input "alert_source *" at bounding box center [327, 179] width 223 height 19
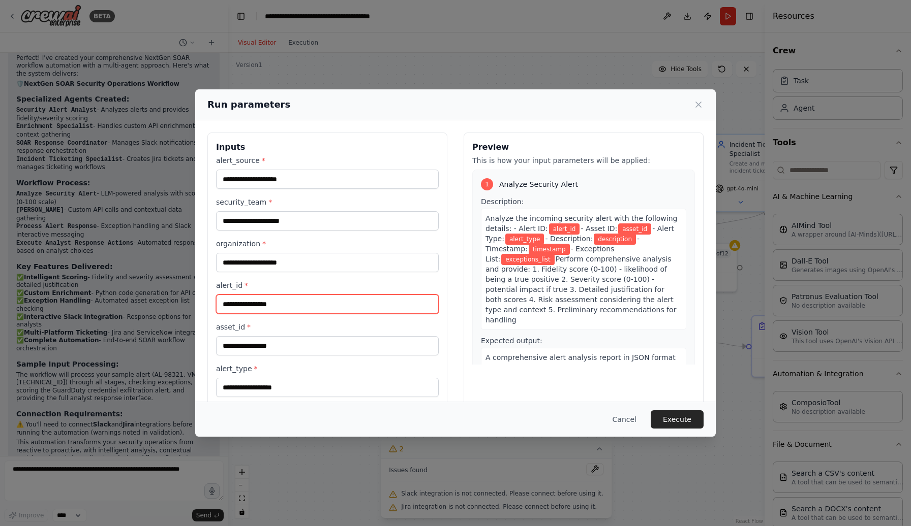
click at [286, 308] on input "alert_id *" at bounding box center [327, 304] width 223 height 19
click at [583, 227] on span "- Asset ID:" at bounding box center [598, 229] width 37 height 8
click at [564, 235] on span "alert_id" at bounding box center [564, 229] width 31 height 11
click at [519, 354] on span "A comprehensive alert analysis report in JSON format containing: - fidelity_sco…" at bounding box center [582, 393] width 195 height 79
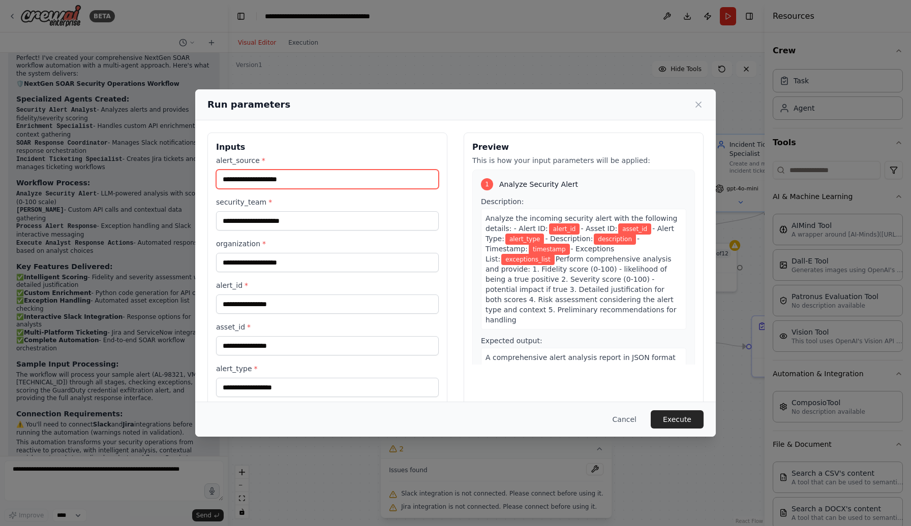
click at [273, 178] on input "alert_source *" at bounding box center [327, 179] width 223 height 19
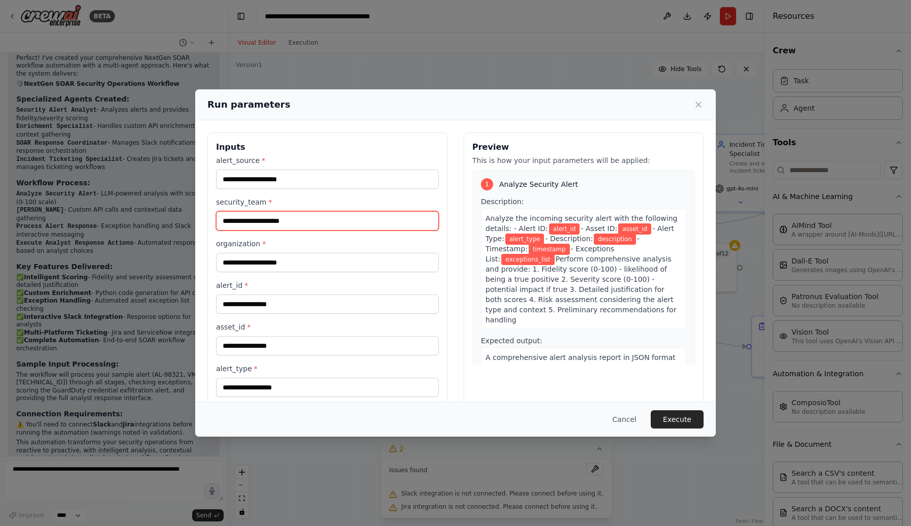
click at [267, 223] on input "security_team *" at bounding box center [327, 220] width 223 height 19
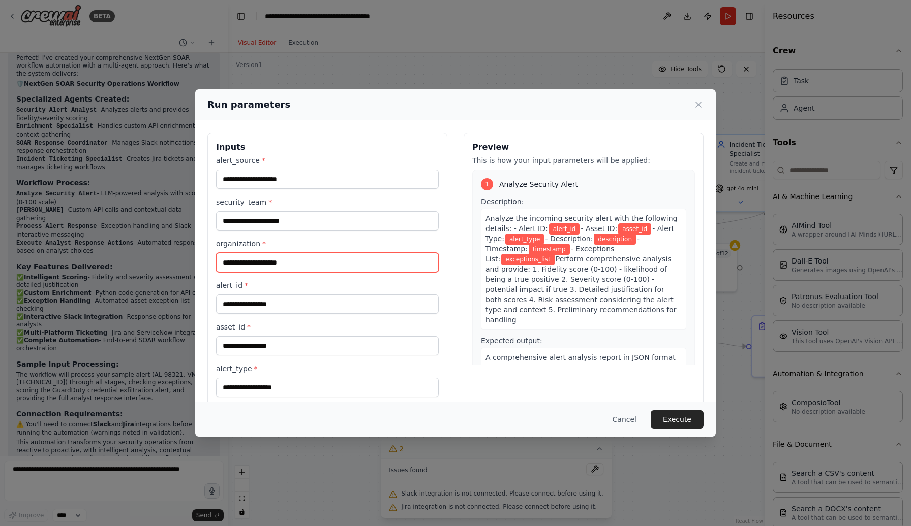
click at [267, 258] on input "organization *" at bounding box center [327, 262] width 223 height 19
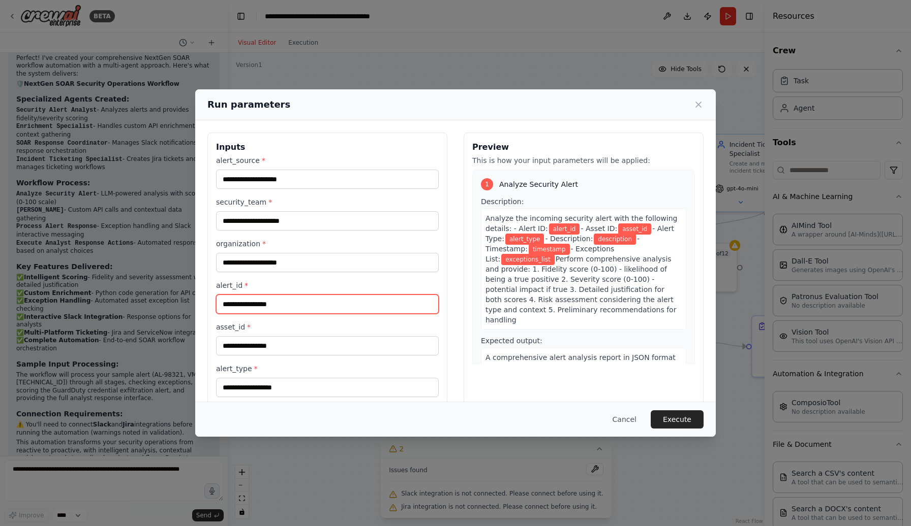
click at [267, 296] on input "alert_id *" at bounding box center [327, 304] width 223 height 19
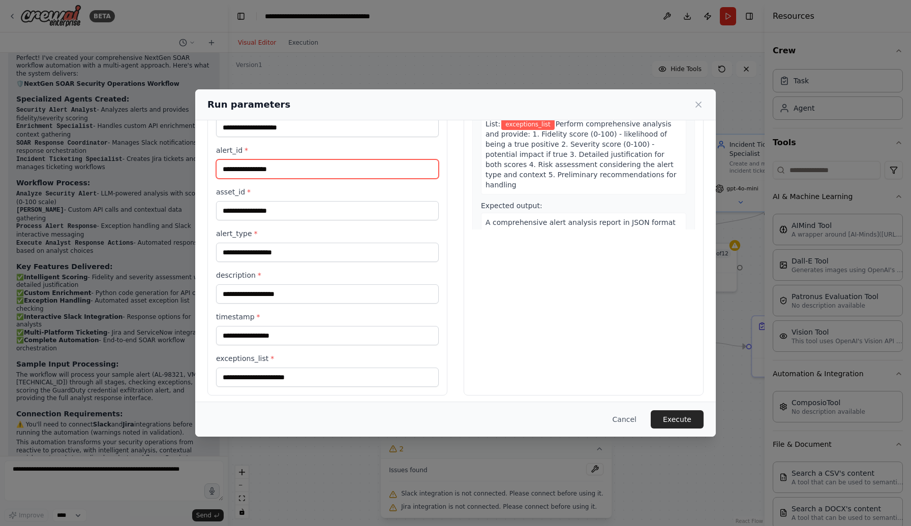
scroll to position [141, 0]
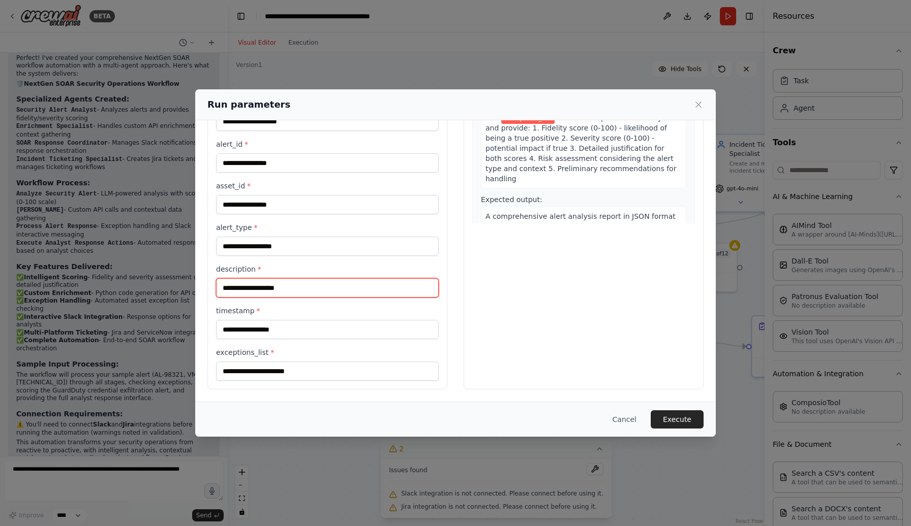
click at [265, 291] on input "description *" at bounding box center [327, 287] width 223 height 19
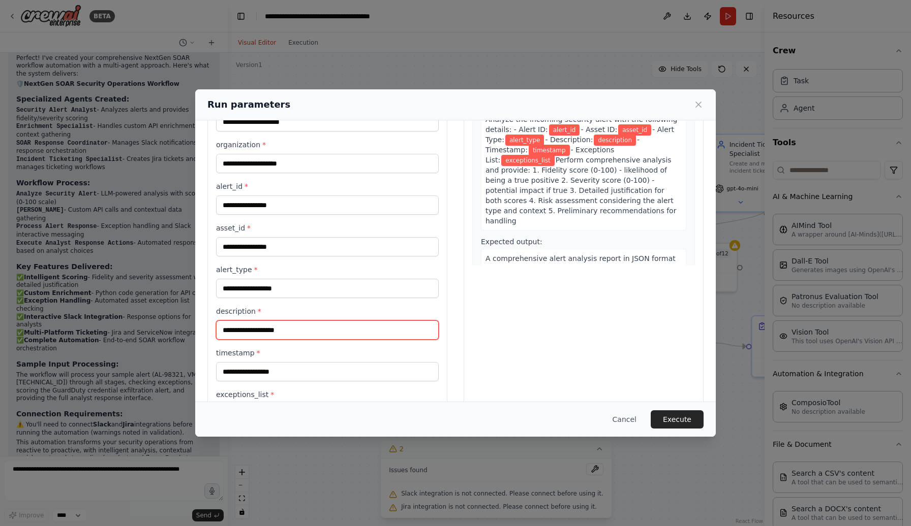
scroll to position [95, 0]
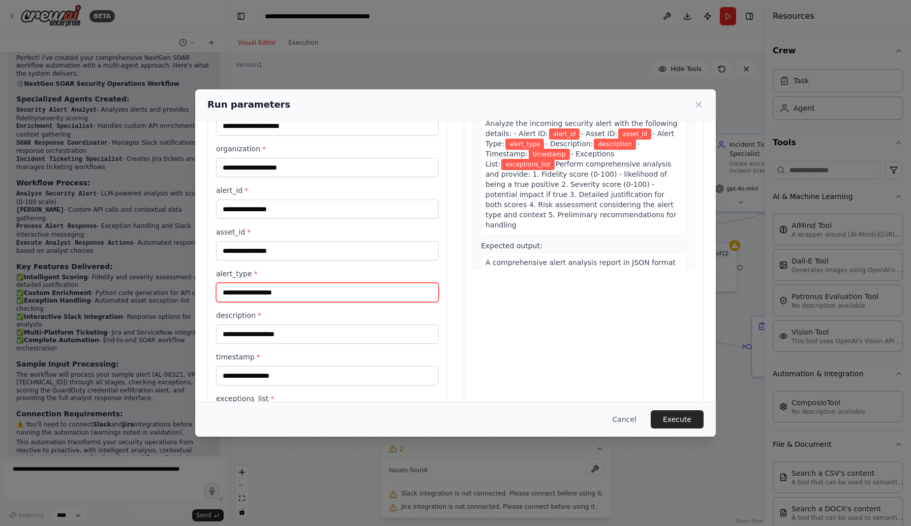
click at [265, 293] on input "alert_type *" at bounding box center [327, 292] width 223 height 19
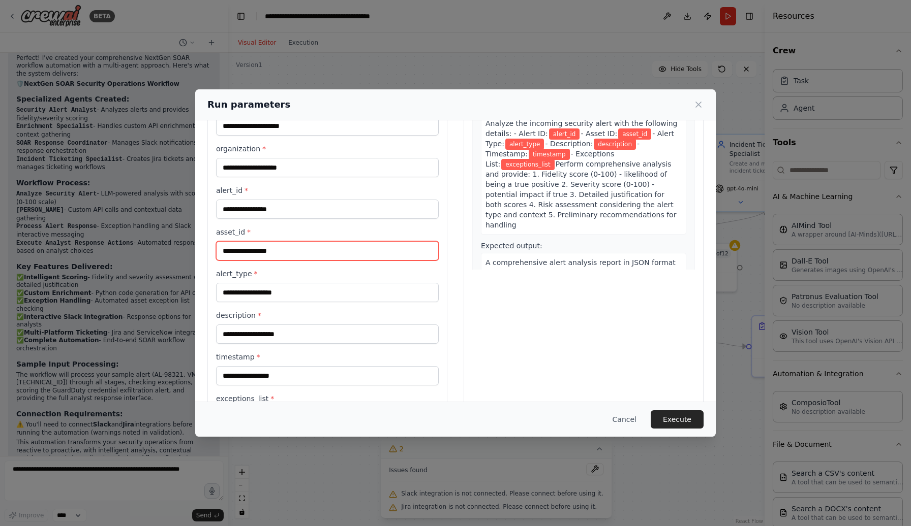
click at [274, 252] on input "asset_id *" at bounding box center [327, 250] width 223 height 19
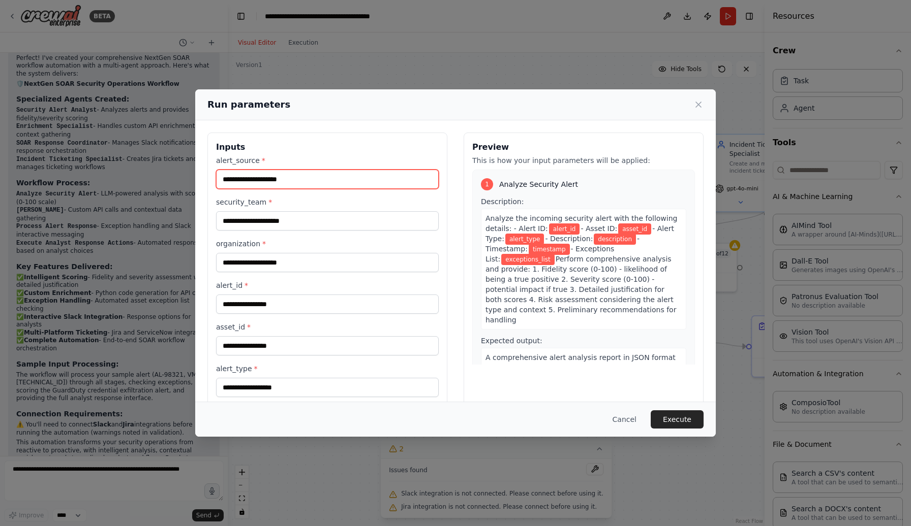
click at [260, 181] on input "alert_source *" at bounding box center [327, 179] width 223 height 19
type input "**********"
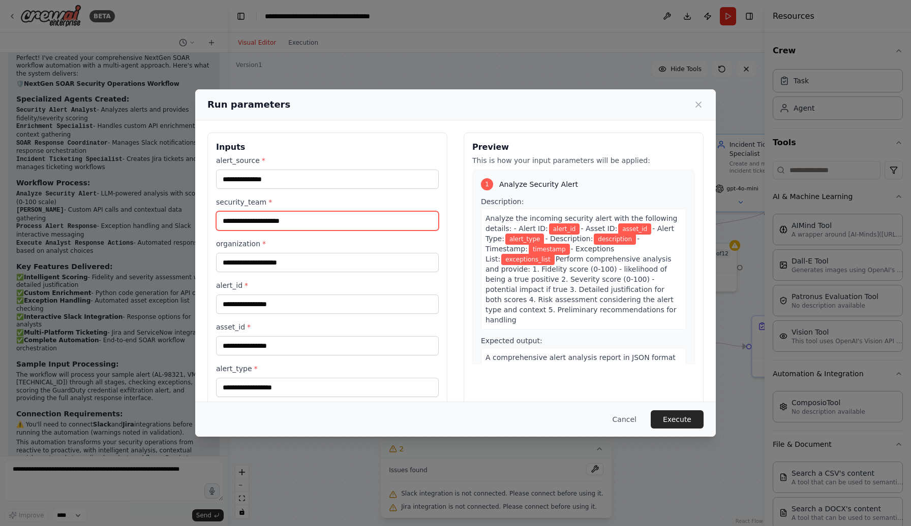
click at [289, 225] on input "security_team *" at bounding box center [327, 220] width 223 height 19
type input "********"
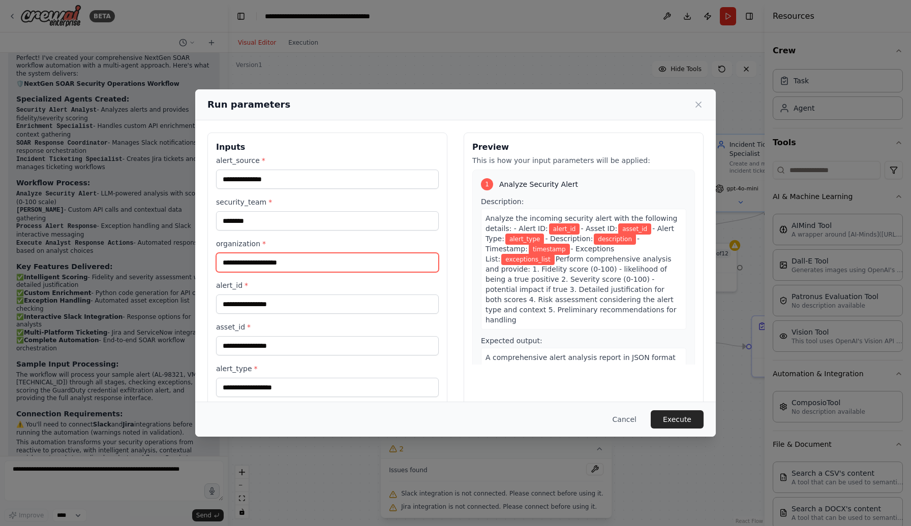
click at [293, 267] on input "organization *" at bounding box center [327, 262] width 223 height 19
type input "******"
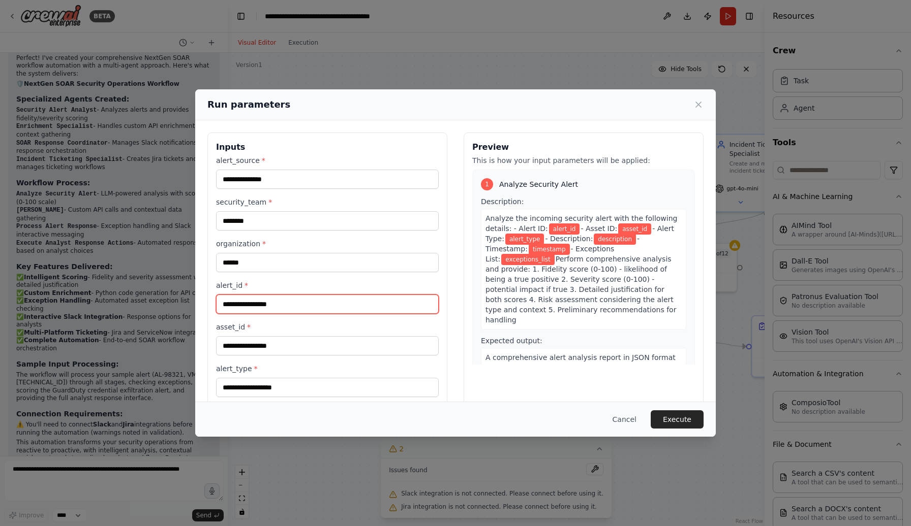
click at [268, 305] on input "alert_id *" at bounding box center [327, 304] width 223 height 19
type input "*"
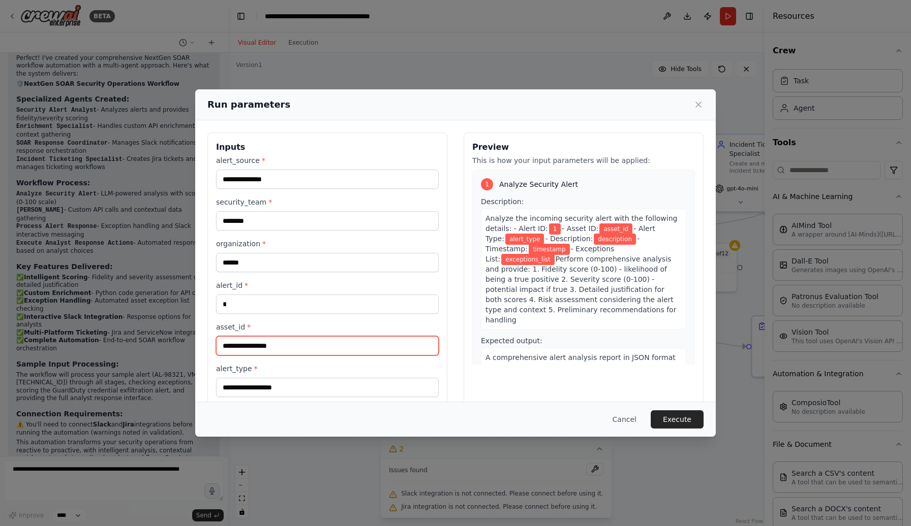
click at [274, 346] on input "asset_id *" at bounding box center [327, 345] width 223 height 19
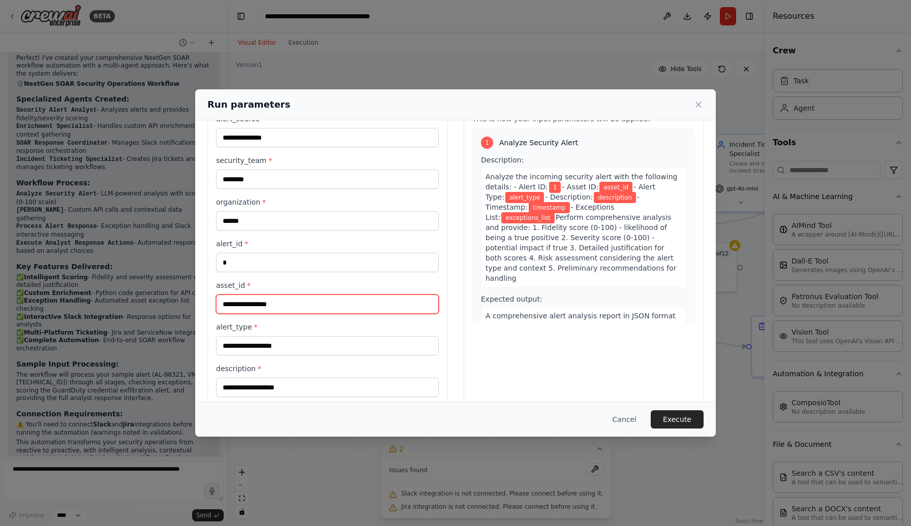
scroll to position [43, 0]
type input "***"
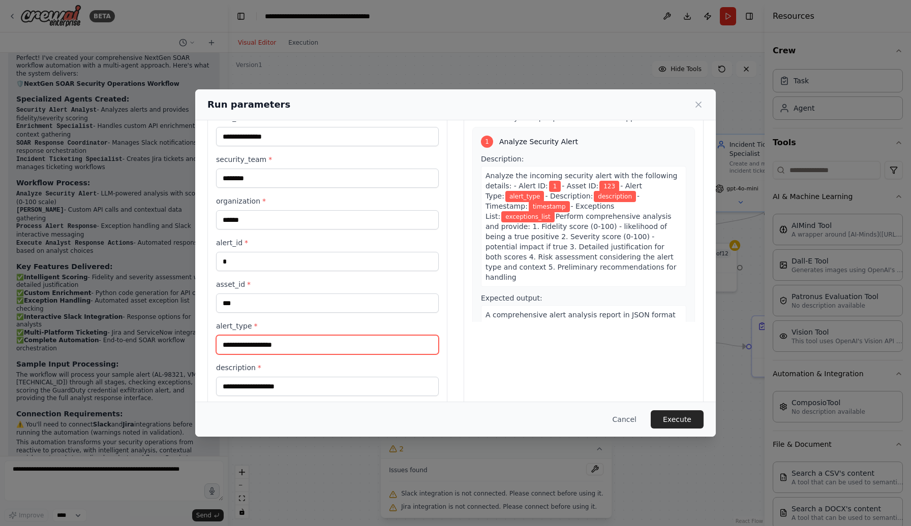
click at [261, 348] on input "alert_type *" at bounding box center [327, 344] width 223 height 19
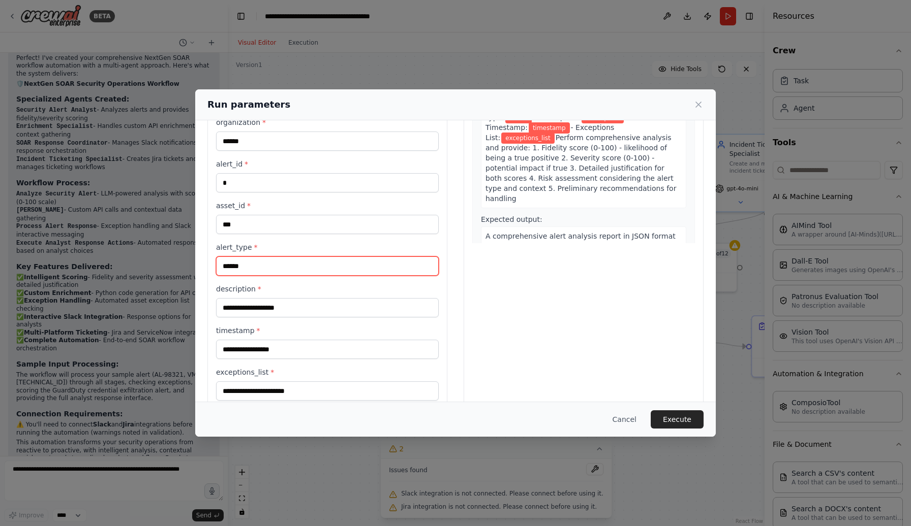
scroll to position [136, 0]
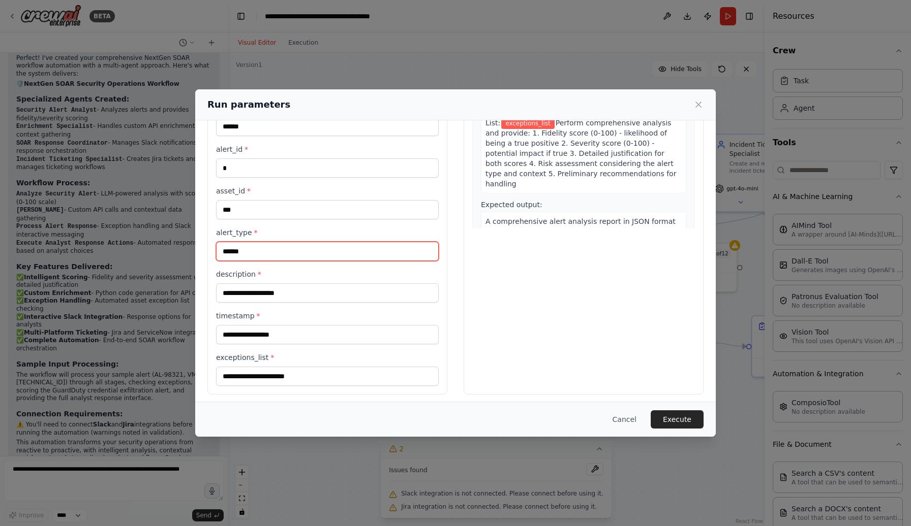
type input "******"
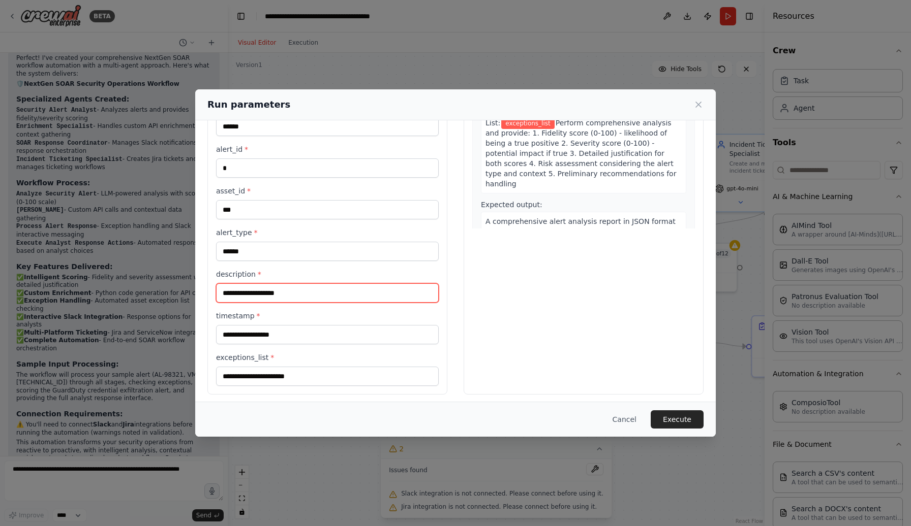
click at [276, 299] on input "description *" at bounding box center [327, 293] width 223 height 19
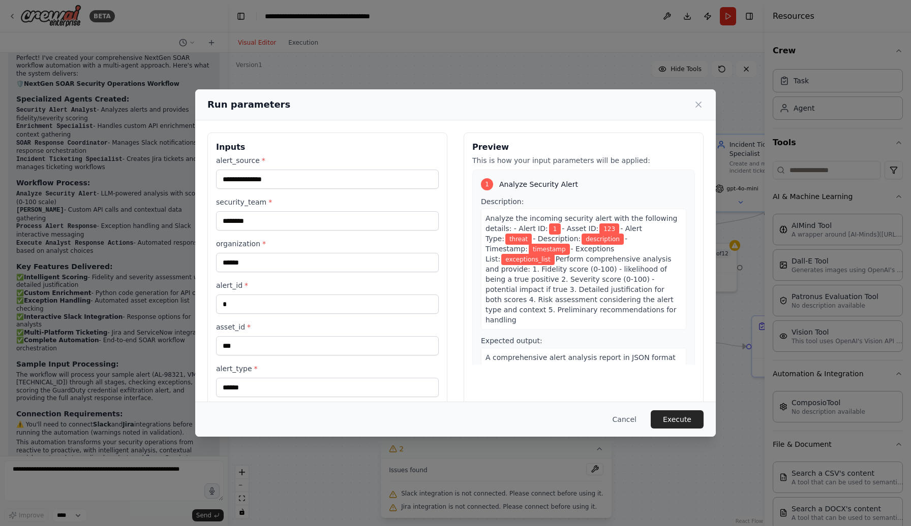
scroll to position [141, 0]
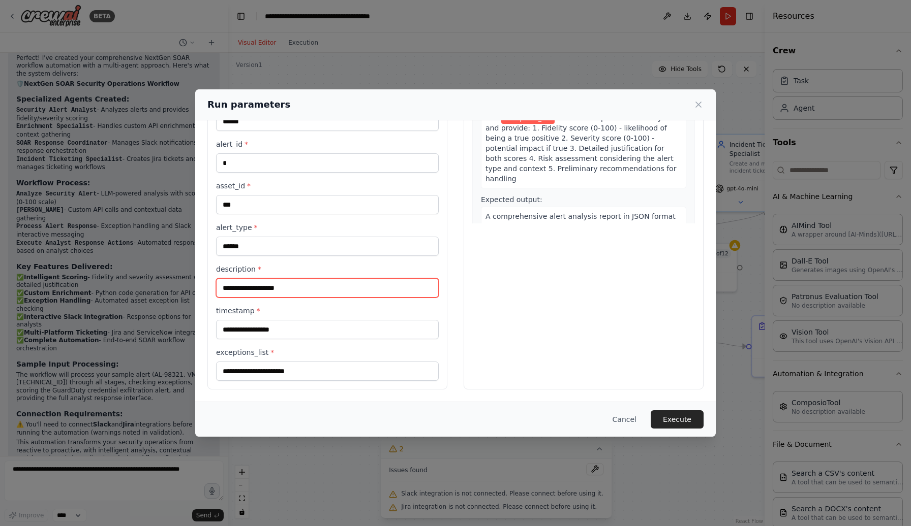
click at [254, 288] on input "description *" at bounding box center [327, 287] width 223 height 19
paste input "**********"
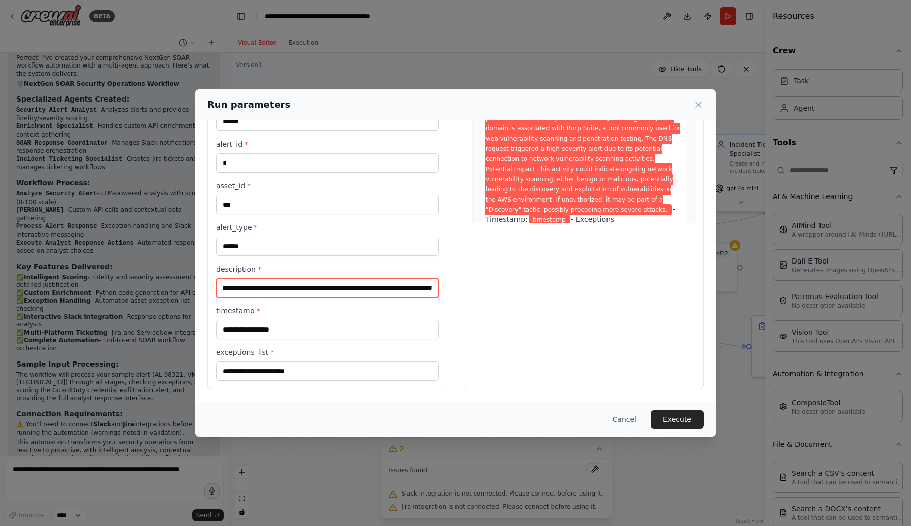
type input "**********"
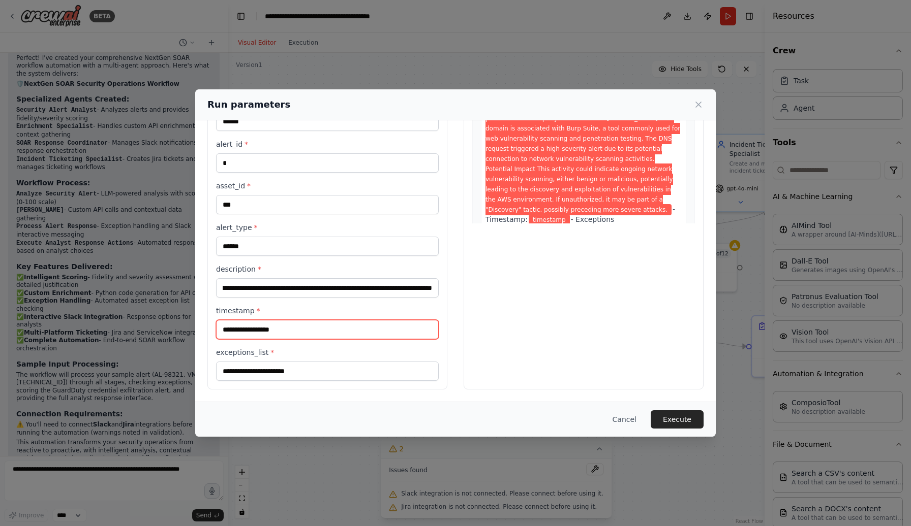
click at [263, 333] on input "timestamp *" at bounding box center [327, 329] width 223 height 19
type input "**********"
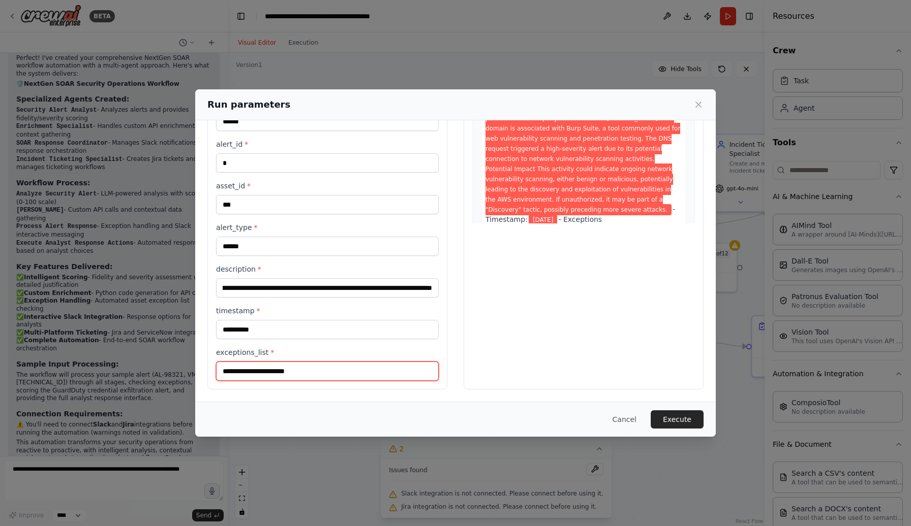
click at [286, 375] on input "exceptions_list *" at bounding box center [327, 371] width 223 height 19
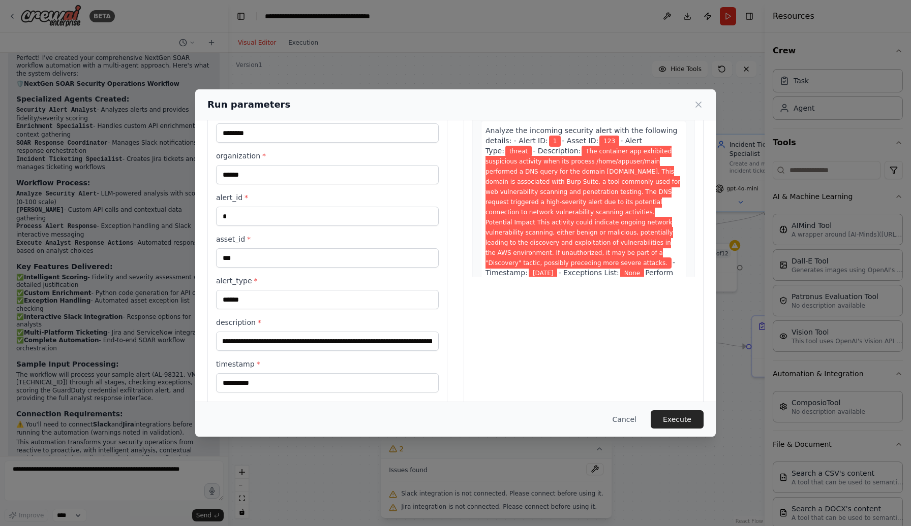
scroll to position [0, 136]
type input "****"
drag, startPoint x: 352, startPoint y: 341, endPoint x: 302, endPoint y: 342, distance: 49.3
click at [302, 342] on input "**********" at bounding box center [327, 341] width 223 height 19
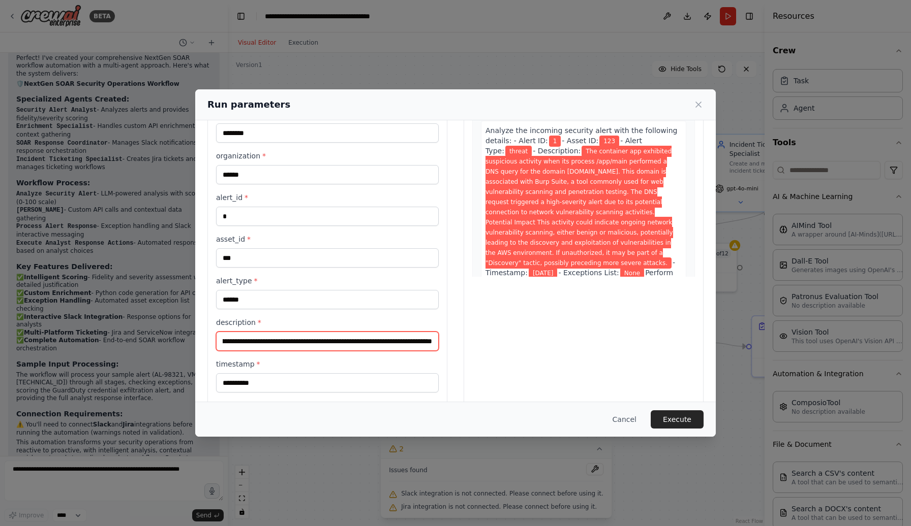
click at [435, 342] on input "**********" at bounding box center [327, 341] width 223 height 19
click at [296, 345] on input "**********" at bounding box center [327, 341] width 223 height 19
paste input "**********"
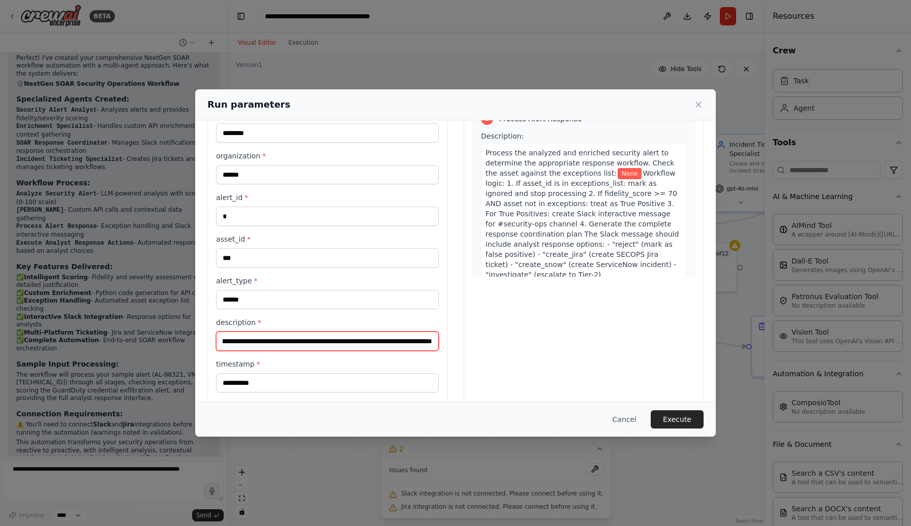
scroll to position [793, 0]
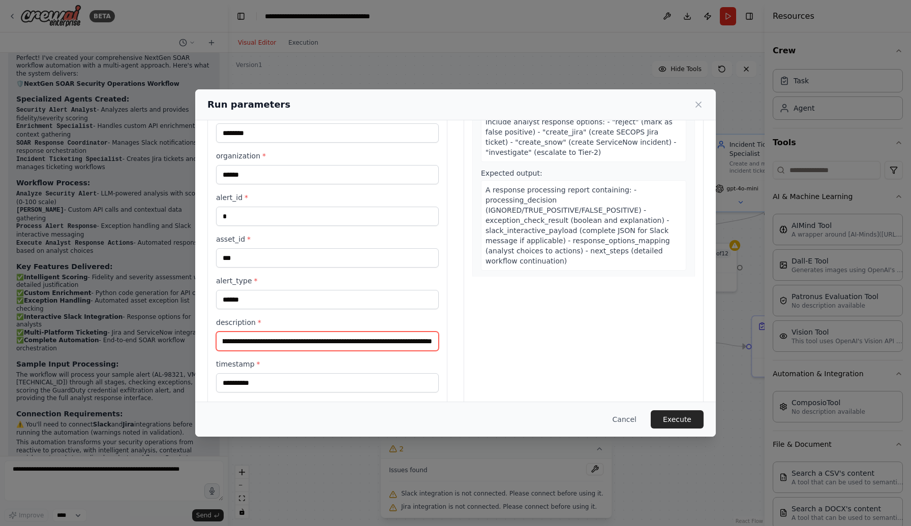
type input "**********"
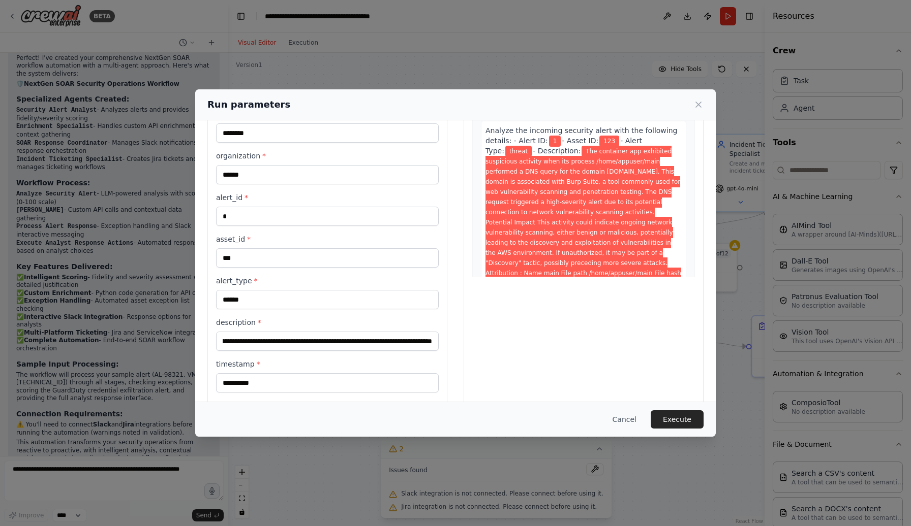
scroll to position [79, 0]
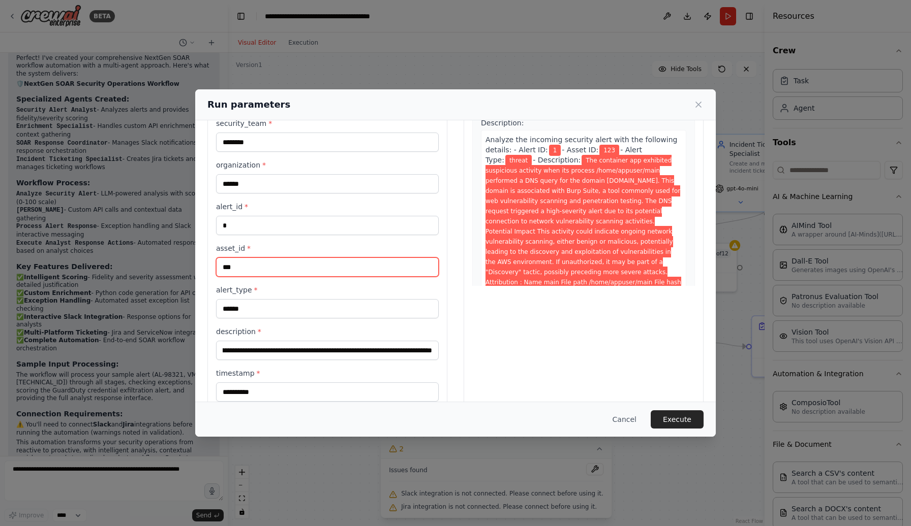
drag, startPoint x: 236, startPoint y: 268, endPoint x: 213, endPoint y: 267, distance: 23.4
click at [216, 267] on input "***" at bounding box center [327, 267] width 223 height 19
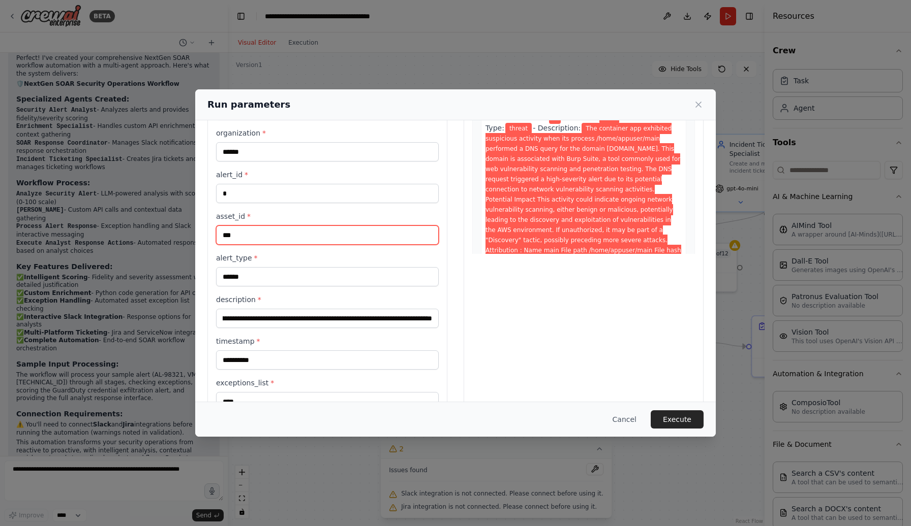
scroll to position [141, 0]
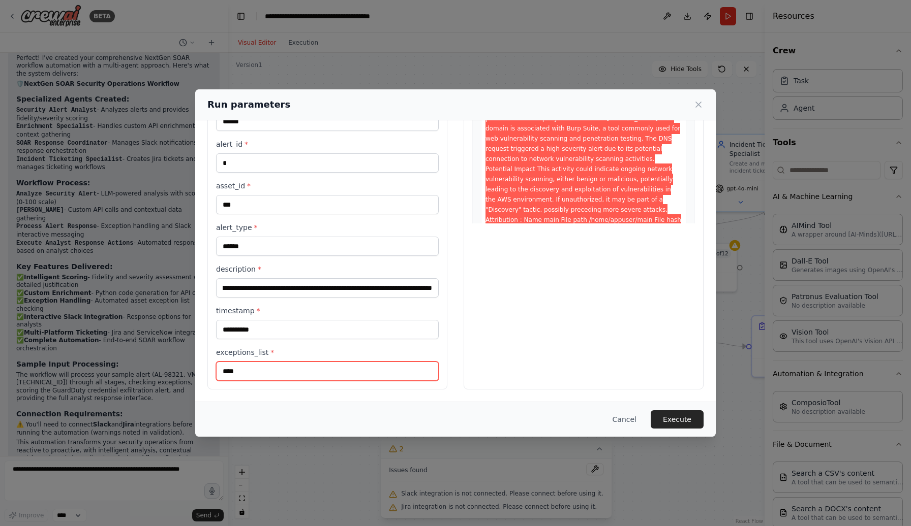
drag, startPoint x: 244, startPoint y: 371, endPoint x: 215, endPoint y: 370, distance: 29.5
click at [216, 370] on input "****" at bounding box center [327, 371] width 223 height 19
type input "**********"
click at [681, 418] on button "Execute" at bounding box center [676, 420] width 53 height 18
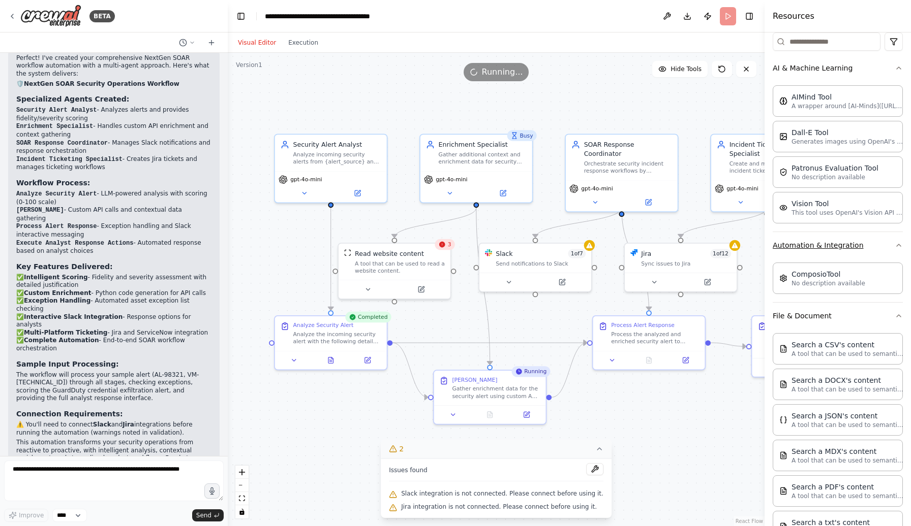
scroll to position [221, 0]
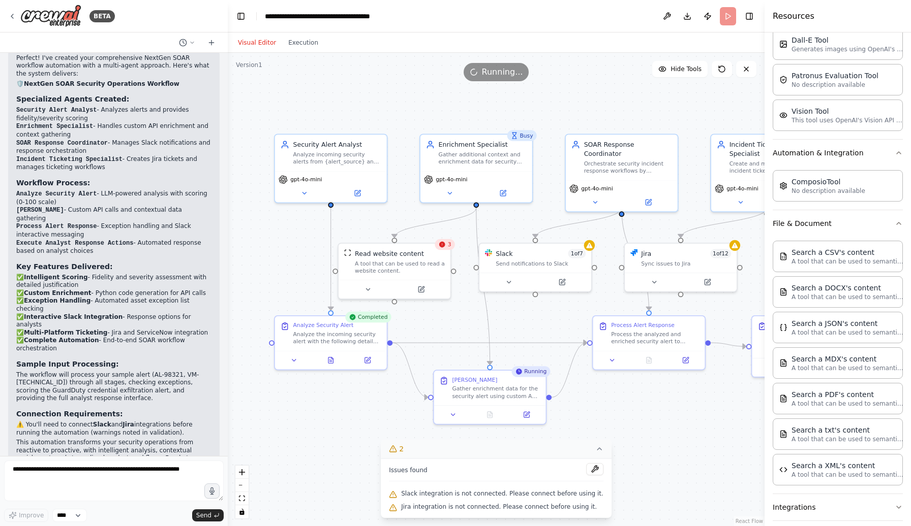
click at [446, 247] on icon at bounding box center [442, 244] width 7 height 7
click at [590, 247] on div at bounding box center [589, 243] width 11 height 11
click at [560, 284] on icon at bounding box center [562, 281] width 6 height 6
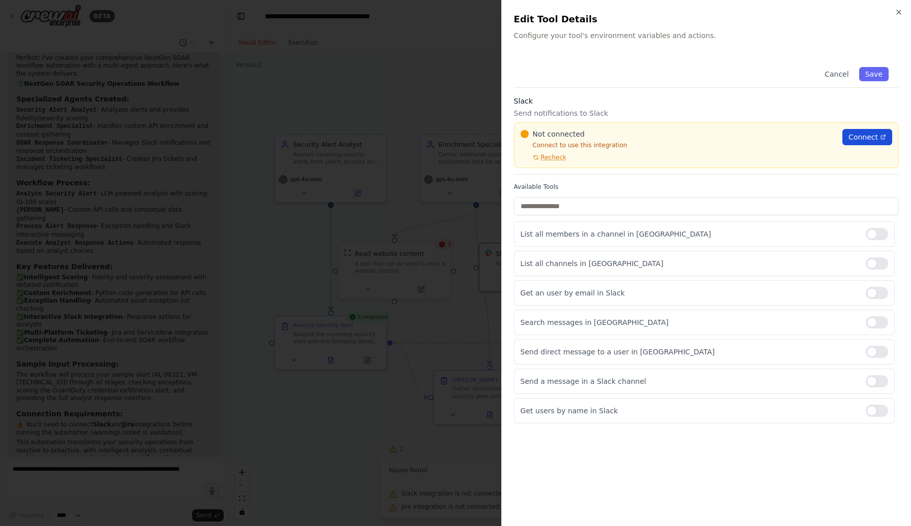
click at [873, 139] on span "Connect" at bounding box center [862, 137] width 29 height 10
click at [552, 159] on span "Recheck" at bounding box center [553, 157] width 25 height 8
click at [881, 137] on icon at bounding box center [883, 137] width 6 height 6
click at [545, 162] on span "Recheck" at bounding box center [553, 157] width 25 height 8
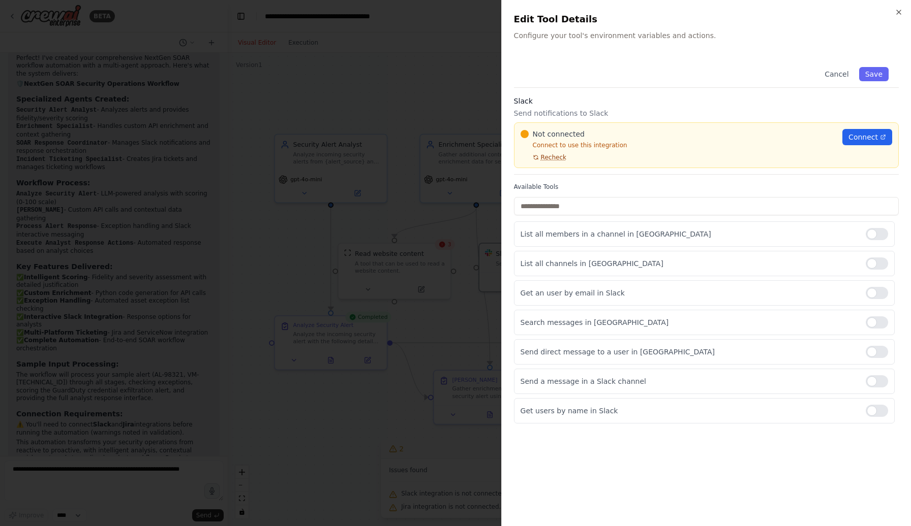
click at [555, 158] on span "Recheck" at bounding box center [553, 157] width 25 height 8
click at [451, 85] on div at bounding box center [455, 263] width 911 height 526
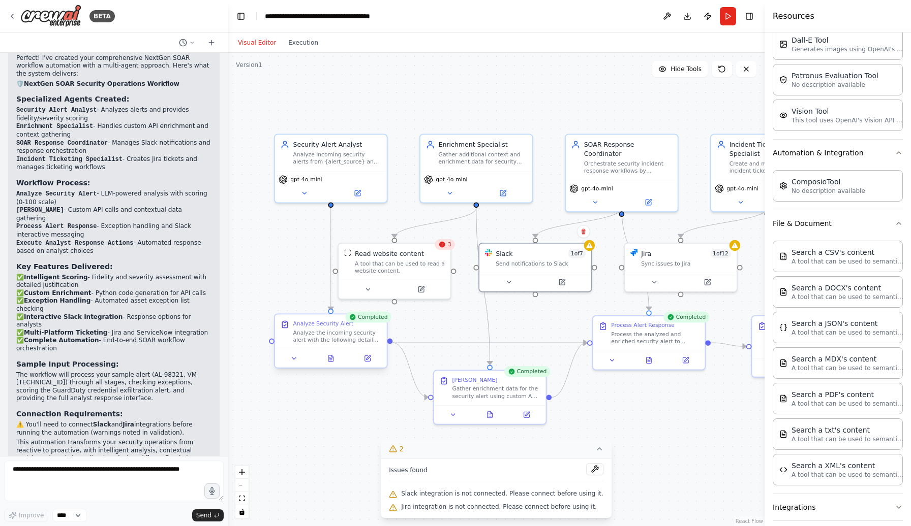
click at [329, 340] on div "Analyze the incoming security alert with the following details: - Alert ID: {al…" at bounding box center [337, 336] width 88 height 15
click at [329, 358] on icon at bounding box center [330, 359] width 5 height 6
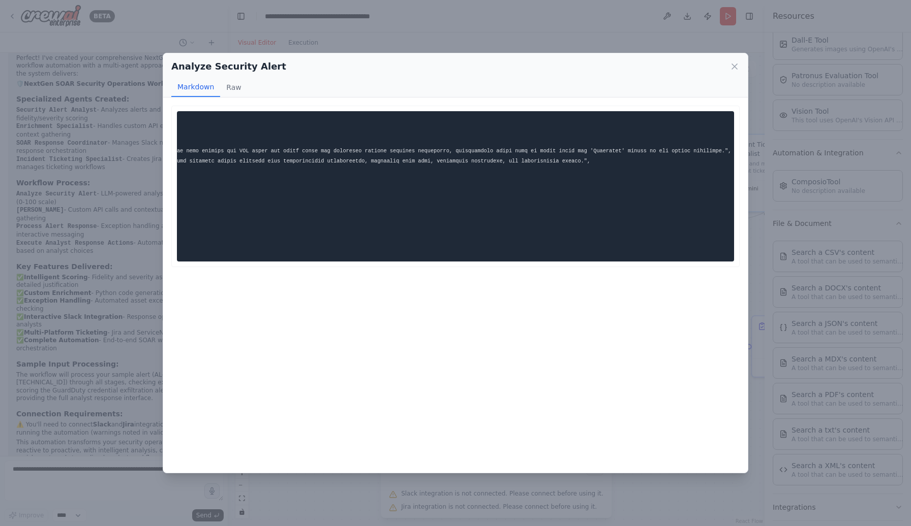
scroll to position [0, 1145]
click at [731, 68] on icon at bounding box center [734, 66] width 10 height 10
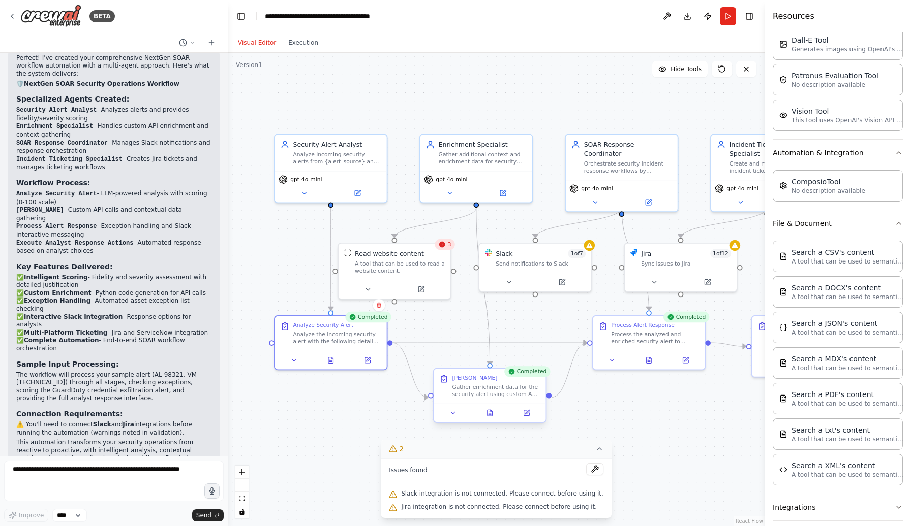
click at [488, 394] on div "Gather enrichment data for the security alert using custom APIs and external so…" at bounding box center [496, 391] width 88 height 15
click at [491, 415] on icon at bounding box center [489, 415] width 3 height 0
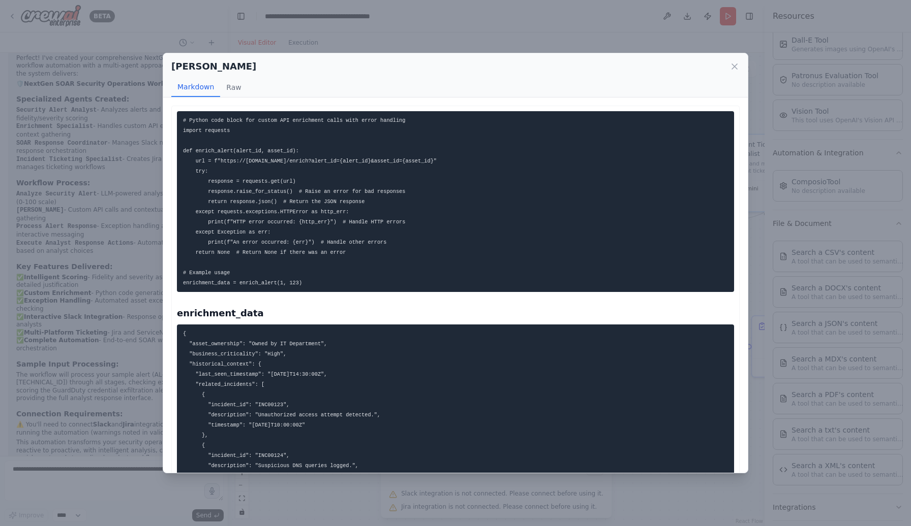
click at [327, 202] on code "# Python code block for custom API enrichment calls with error handling import …" at bounding box center [310, 201] width 254 height 169
click at [230, 85] on button "Raw" at bounding box center [233, 87] width 27 height 19
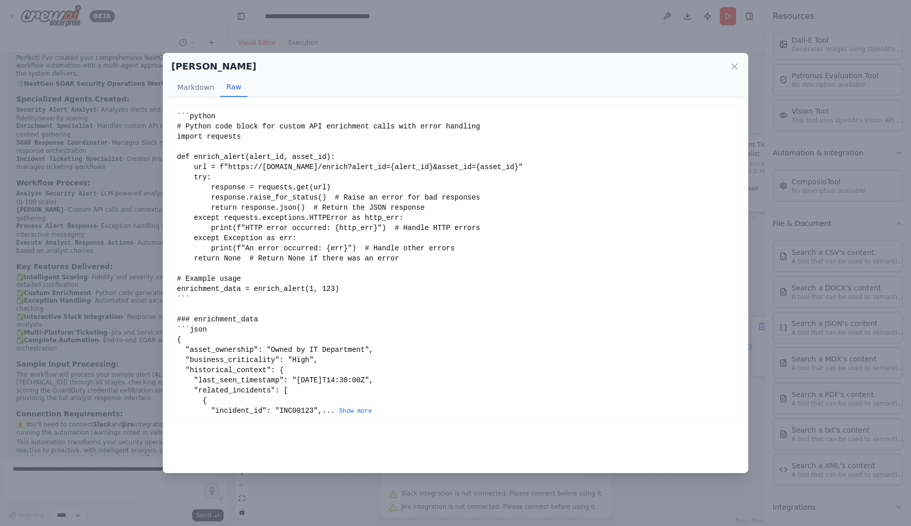
click at [594, 201] on div "```python # Python code block for custom API enrichment calls with error handli…" at bounding box center [455, 263] width 557 height 305
click at [734, 66] on icon at bounding box center [734, 66] width 5 height 5
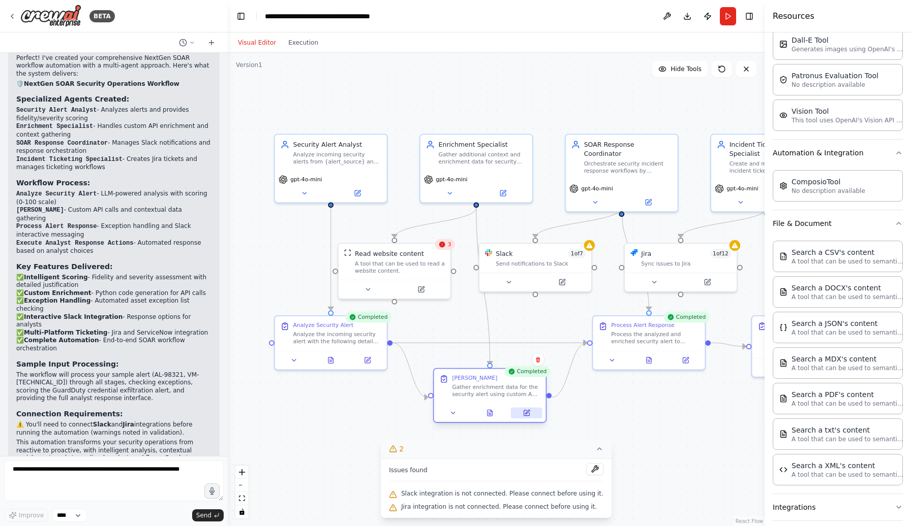
click at [528, 413] on icon at bounding box center [527, 412] width 4 height 4
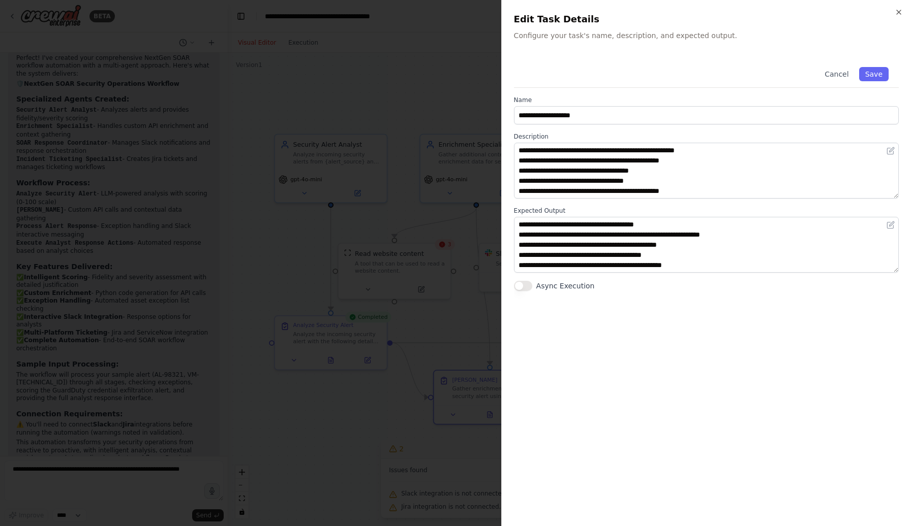
scroll to position [0, 0]
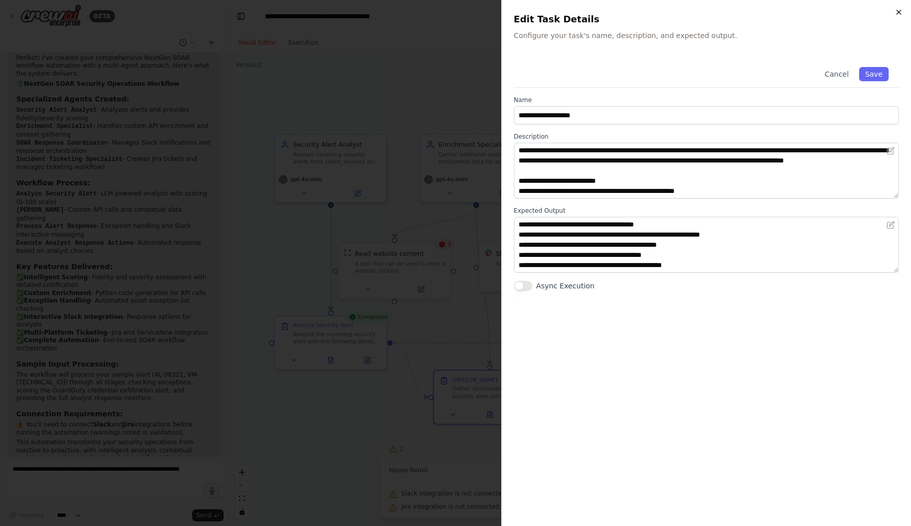
click at [899, 10] on icon "button" at bounding box center [898, 12] width 8 height 8
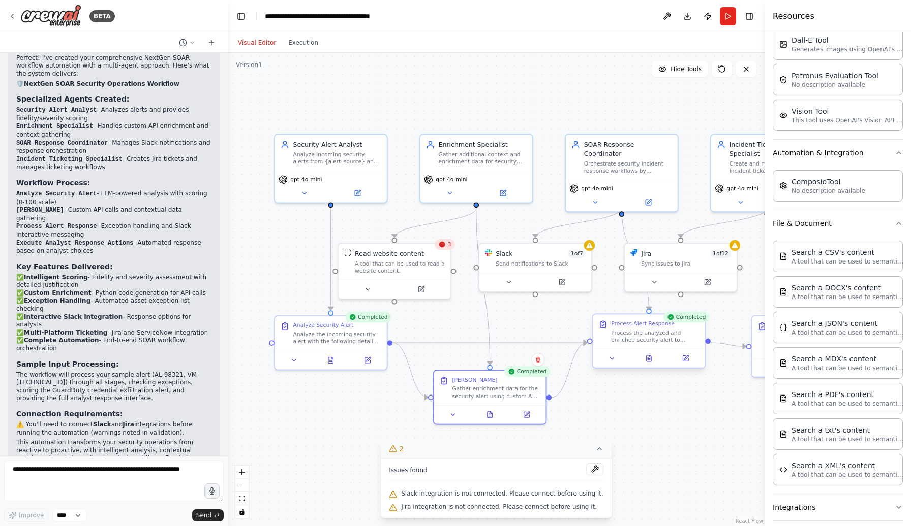
click at [654, 335] on div "Process the analyzed and enriched security alert to determine the appropriate r…" at bounding box center [655, 336] width 88 height 15
click at [525, 414] on icon at bounding box center [527, 412] width 4 height 4
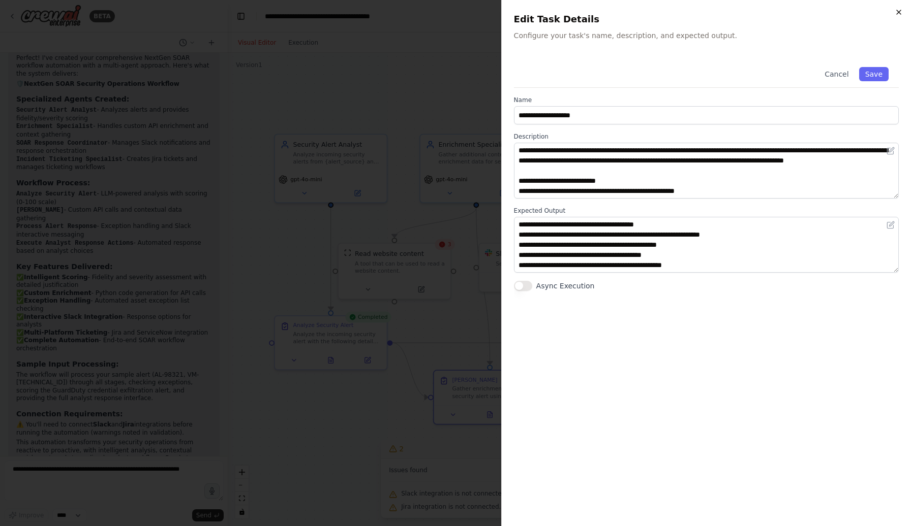
click at [896, 13] on icon "button" at bounding box center [898, 12] width 8 height 8
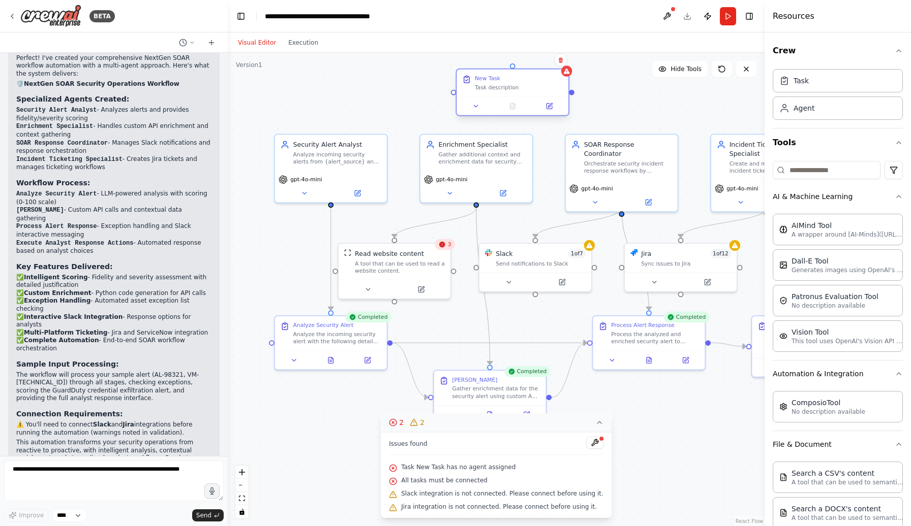
drag, startPoint x: 691, startPoint y: 121, endPoint x: 488, endPoint y: 89, distance: 204.8
click at [488, 89] on div "Task description" at bounding box center [519, 87] width 88 height 7
click at [562, 60] on icon at bounding box center [560, 60] width 4 height 6
click at [535, 61] on button "Confirm" at bounding box center [532, 60] width 36 height 12
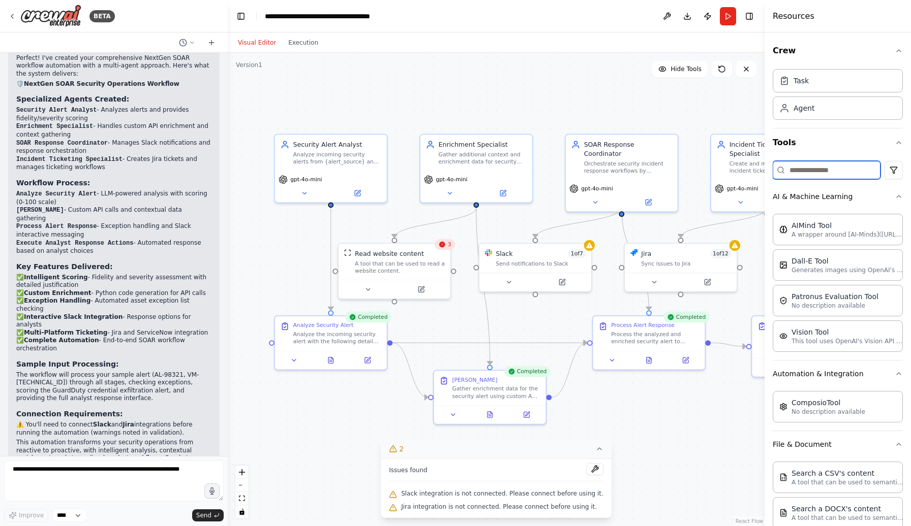
click at [821, 172] on input at bounding box center [826, 170] width 108 height 18
type input "*"
click at [610, 73] on div ".deletable-edge-delete-btn { width: 20px; height: 20px; border: 0px solid #ffff…" at bounding box center [496, 290] width 537 height 474
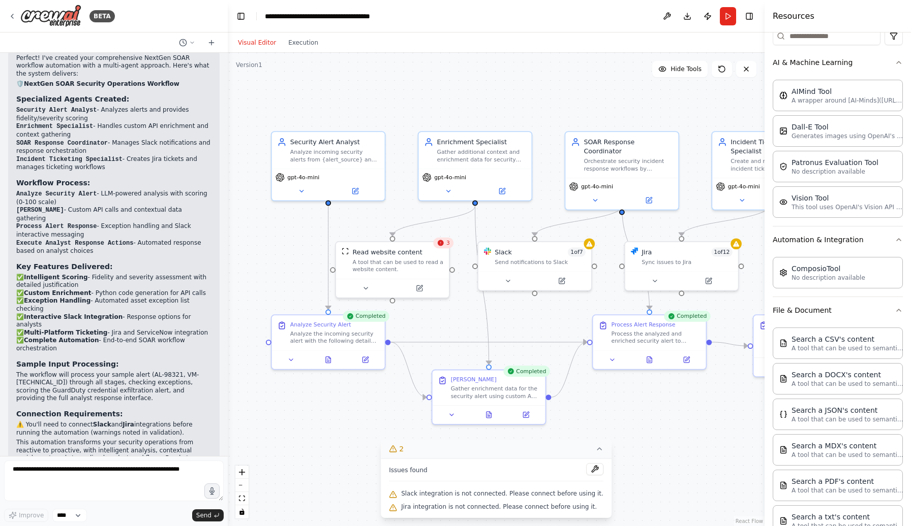
scroll to position [275, 0]
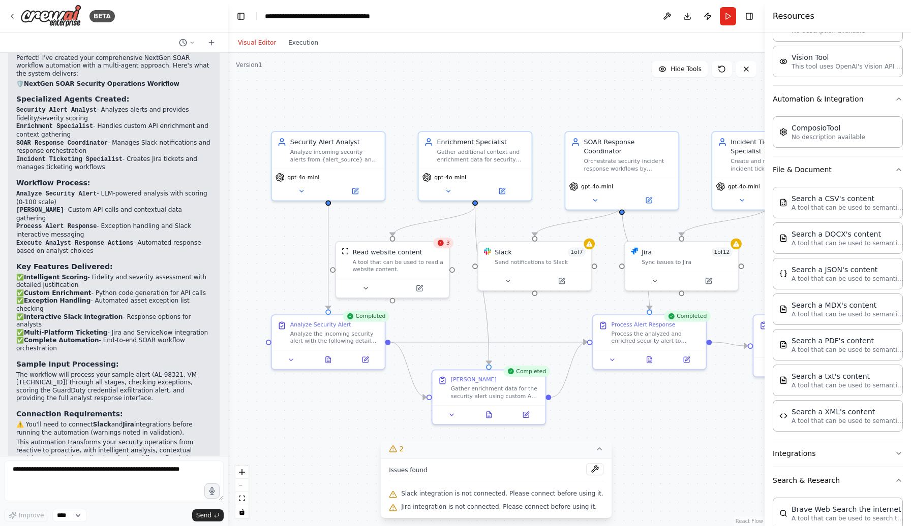
click at [654, 425] on div ".deletable-edge-delete-btn { width: 20px; height: 20px; border: 0px solid #ffff…" at bounding box center [496, 290] width 537 height 474
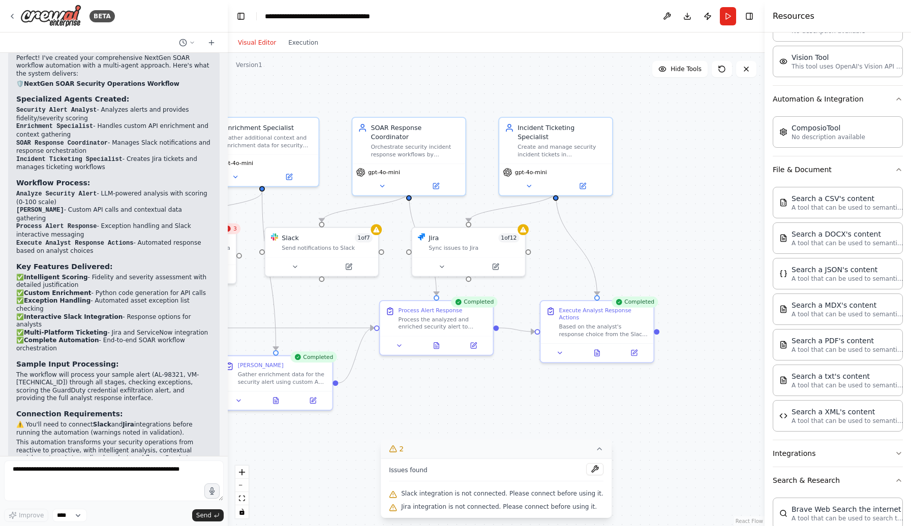
drag, startPoint x: 510, startPoint y: 321, endPoint x: 297, endPoint y: 306, distance: 213.4
click at [297, 306] on div ".deletable-edge-delete-btn { width: 20px; height: 20px; border: 0px solid #ffff…" at bounding box center [496, 290] width 537 height 474
click at [599, 353] on icon at bounding box center [597, 351] width 5 height 6
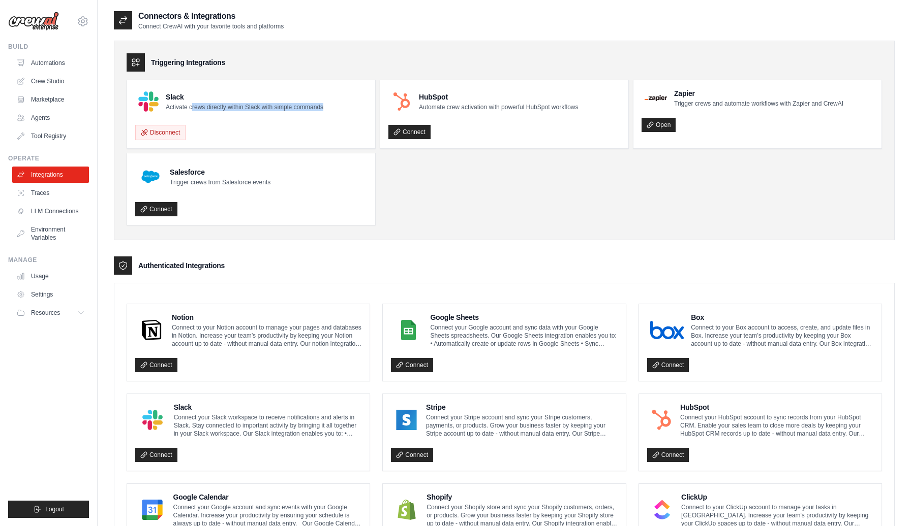
click at [329, 107] on div "Slack Activate crews directly within Slack with simple commands" at bounding box center [251, 101] width 232 height 26
